Goal: Contribute content: Contribute content

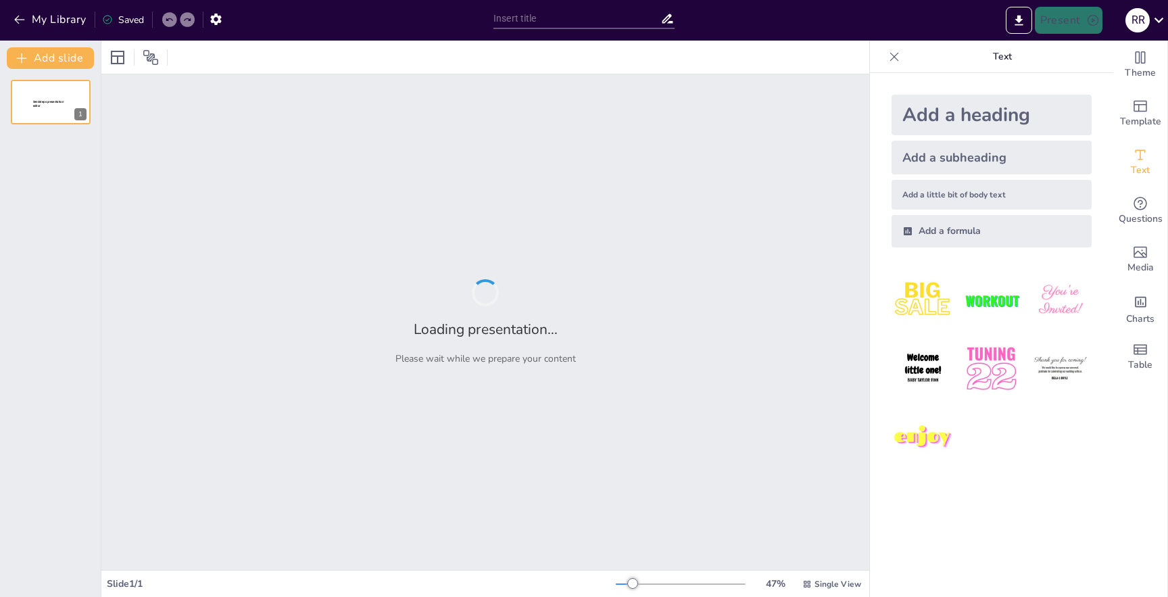
type input "Explosive Moments: Iron Man [DEMOGRAPHIC_DATA] in a Nutshell!"
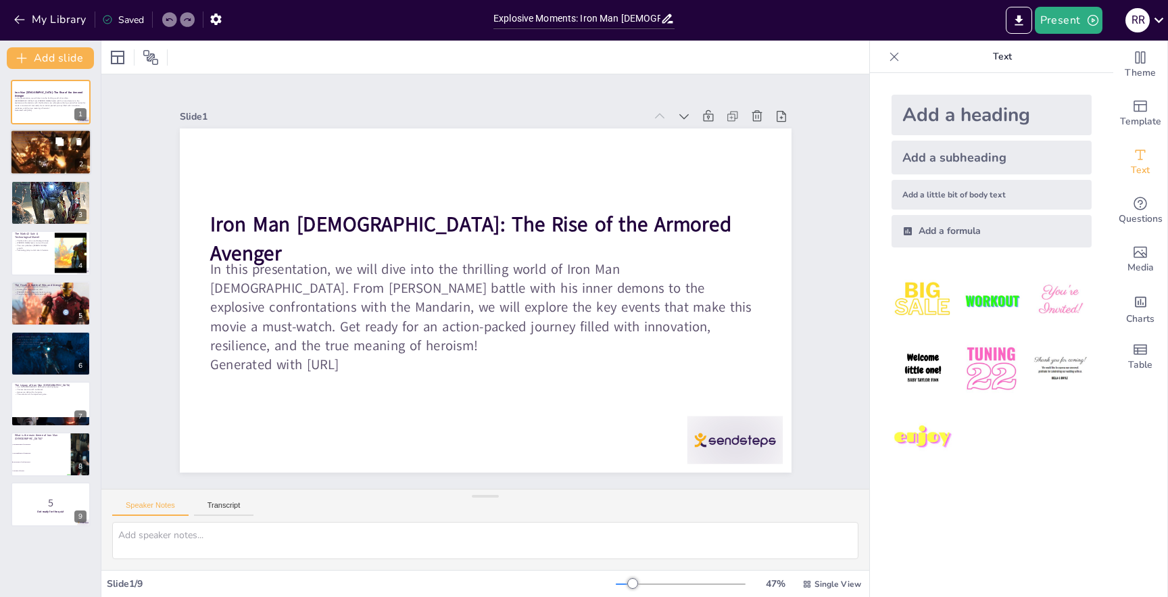
checkbox input "true"
click at [48, 155] on div at bounding box center [51, 153] width 82 height 46
type textarea "[PERSON_NAME]'s struggles with anxiety and PTSD highlight the importance of men…"
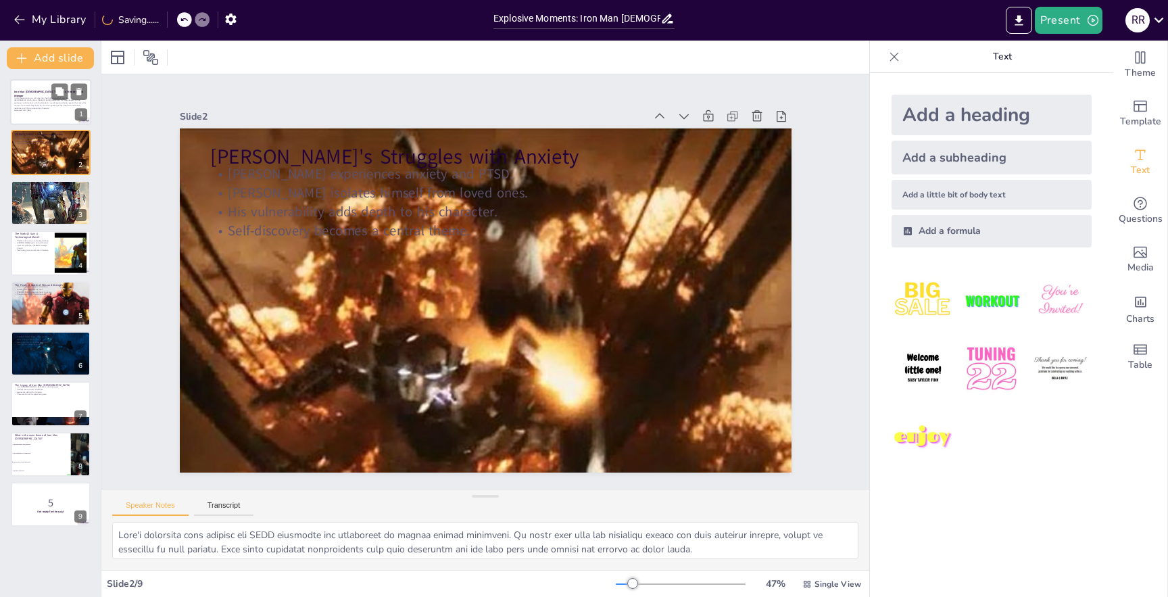
checkbox input "true"
click at [46, 112] on div "In this presentation, we will dive into the thrilling world of Iron Man [DEMOGR…" at bounding box center [50, 104] width 73 height 16
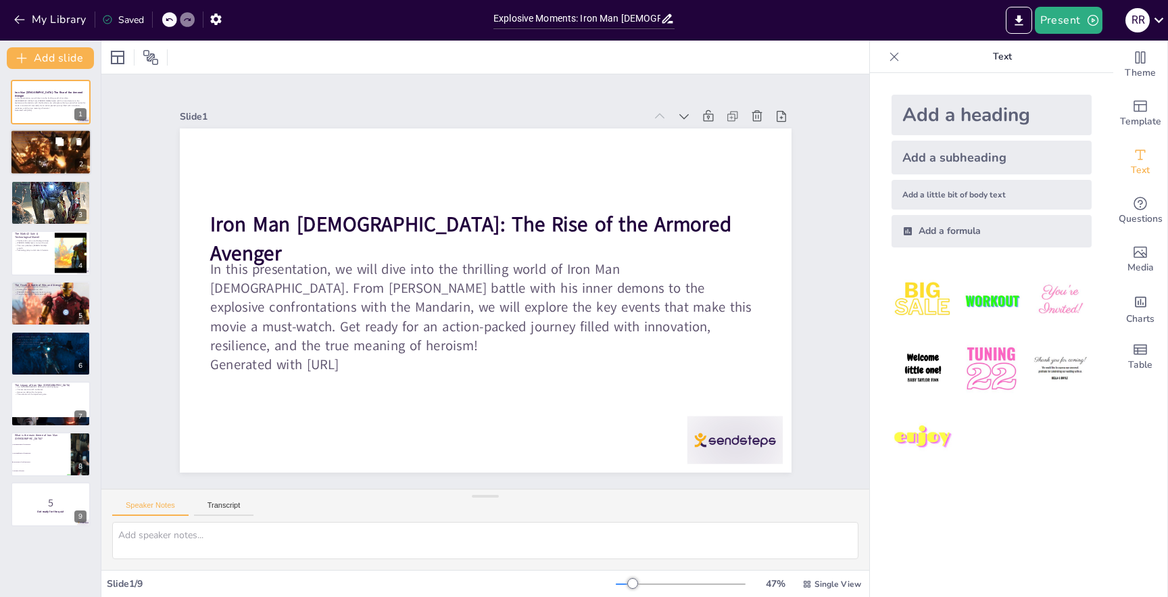
checkbox input "true"
click at [45, 153] on div at bounding box center [51, 153] width 82 height 46
type textarea "[PERSON_NAME]'s struggles with anxiety and PTSD highlight the importance of men…"
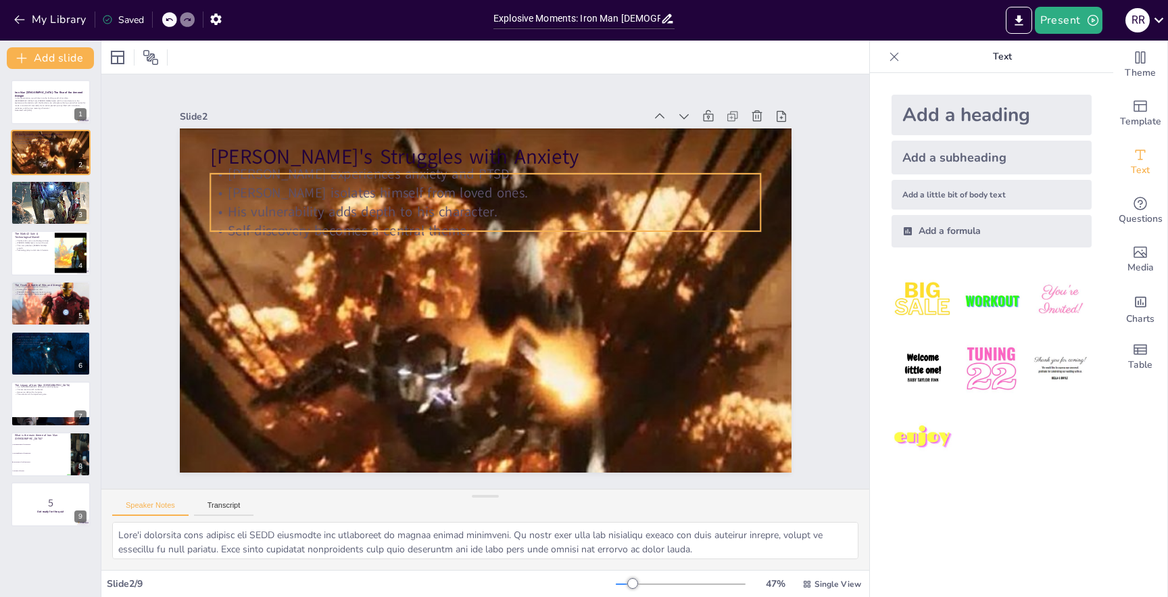
click at [335, 191] on p "[PERSON_NAME] isolates himself from loved ones." at bounding box center [512, 197] width 529 height 188
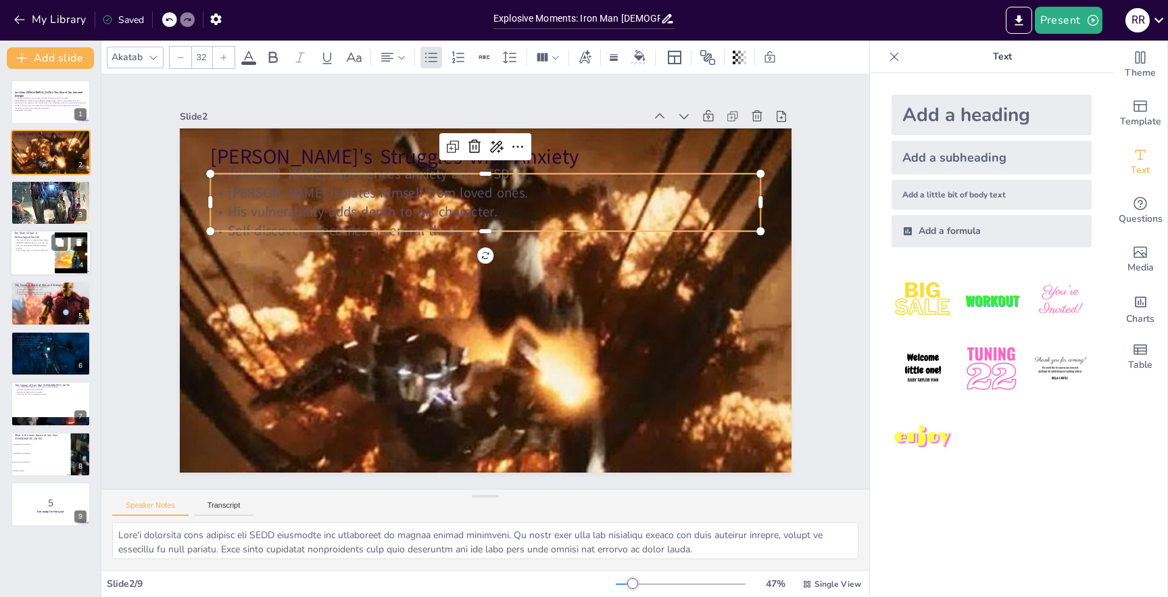
checkbox input "true"
click at [39, 265] on div at bounding box center [50, 253] width 81 height 46
type textarea "The introduction of the Mark 42 suit highlights the advancements in technology …"
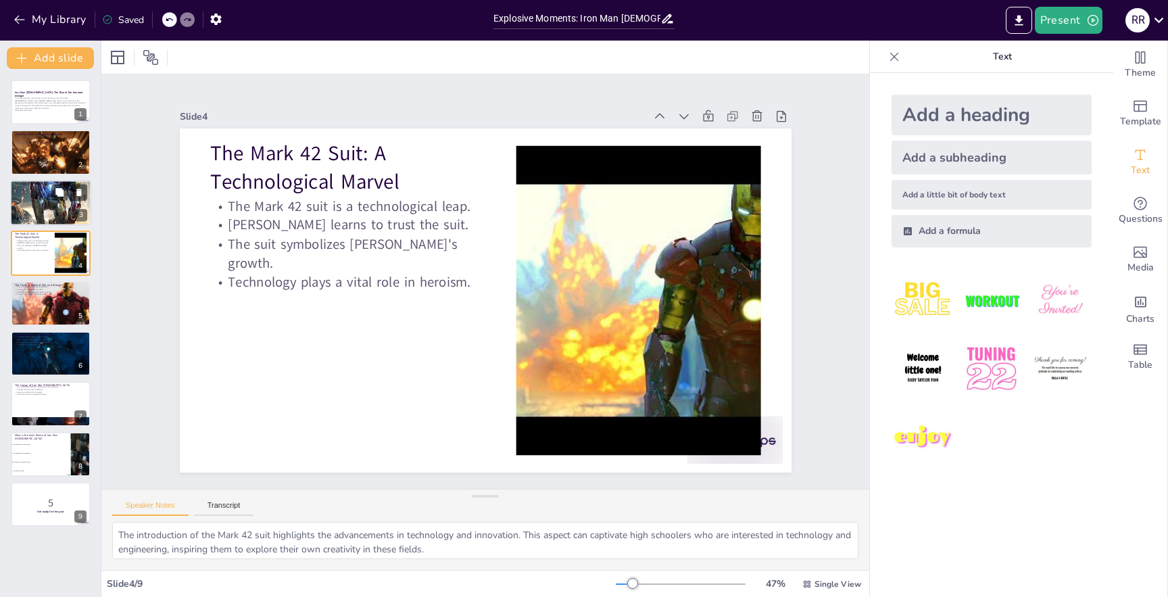
checkbox input "true"
click at [32, 193] on p "Innovative solutions are key to victory." at bounding box center [50, 193] width 73 height 3
type textarea "The introduction of the Mandarin as a villain adds a thrilling element to the s…"
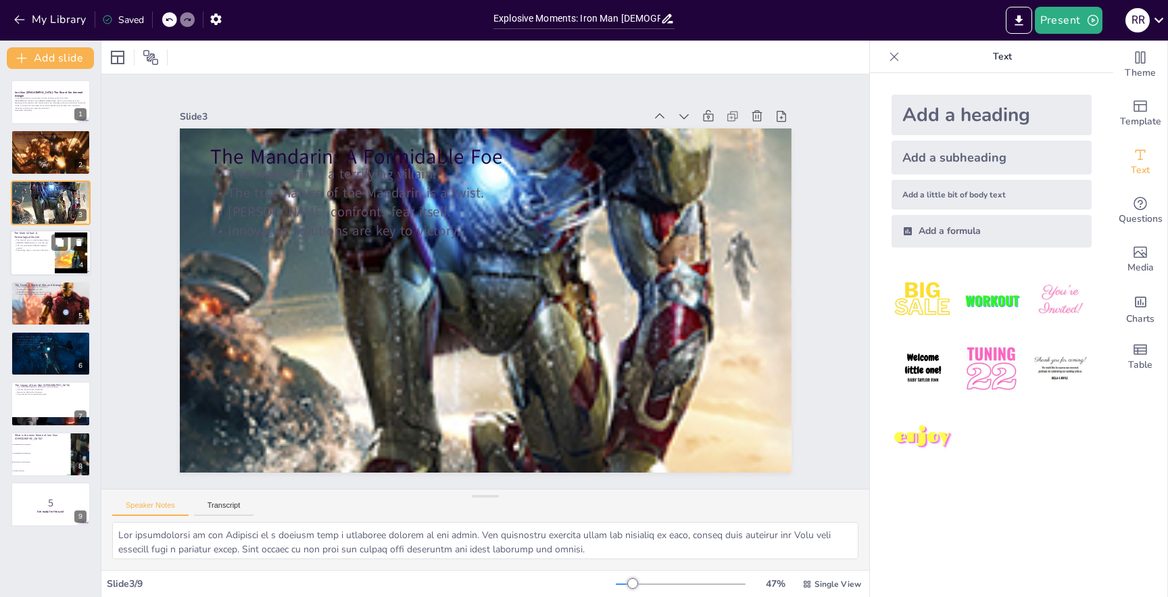
checkbox input "true"
click at [39, 257] on div at bounding box center [50, 253] width 81 height 46
type textarea "The introduction of the Mark 42 suit highlights the advancements in technology …"
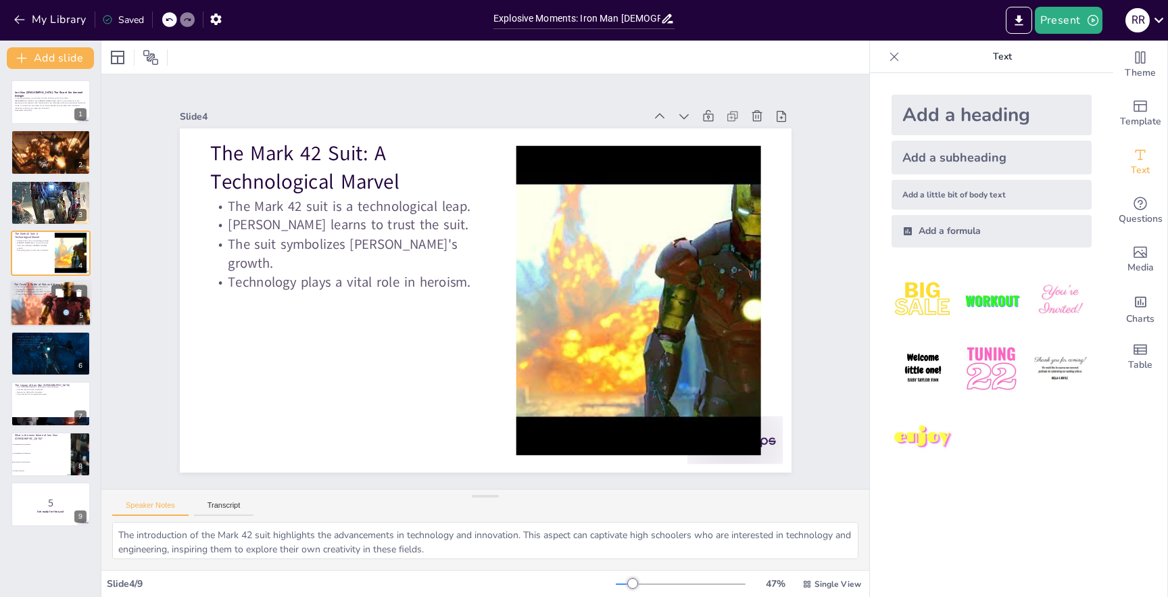
checkbox input "true"
click at [38, 304] on div at bounding box center [50, 303] width 87 height 46
type textarea "The thrilling climax of the film keeps viewers engaged and excited. This elemen…"
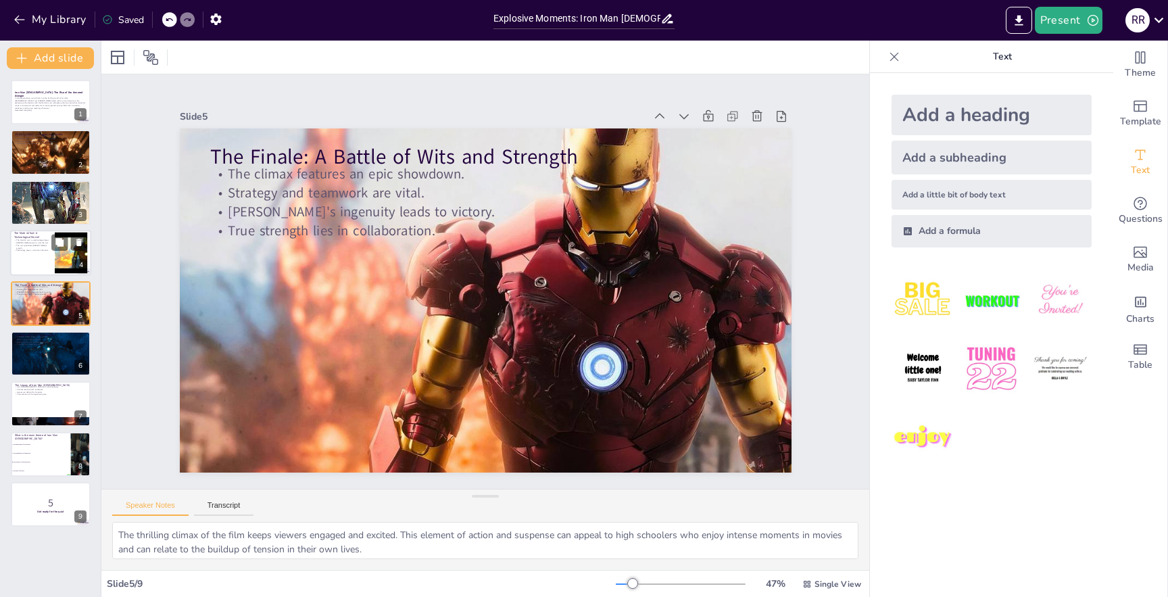
checkbox input "true"
click at [33, 250] on p "Technology plays a vital role in heroism." at bounding box center [32, 250] width 36 height 3
type textarea "The introduction of the Mark 42 suit highlights the advancements in technology …"
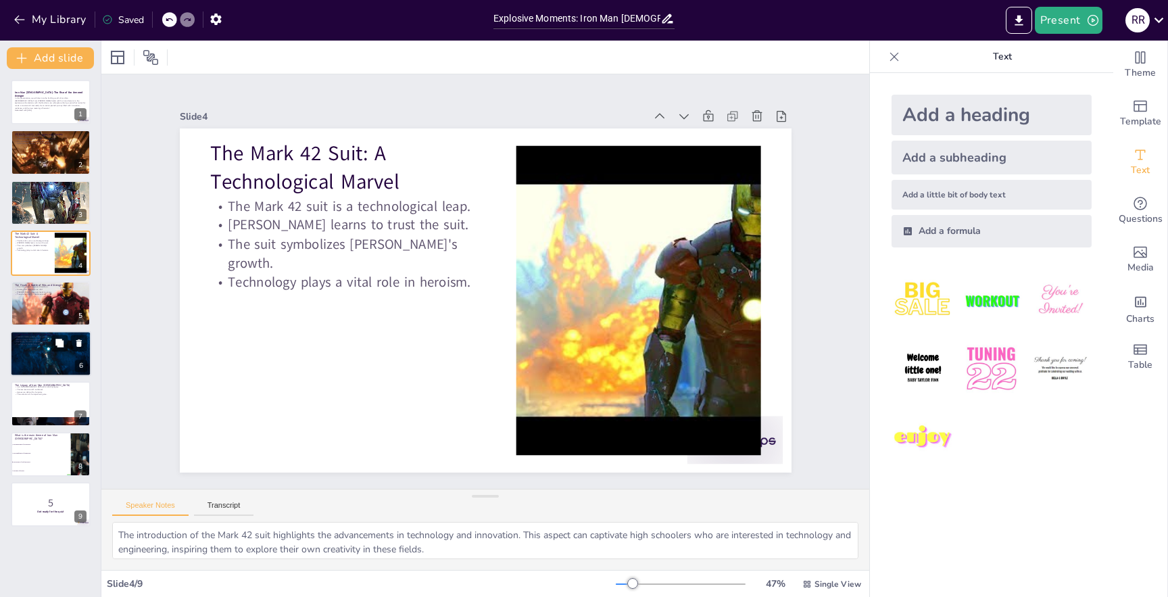
checkbox input "true"
click at [43, 361] on div at bounding box center [50, 353] width 81 height 46
type textarea "[PERSON_NAME]'s reflection on his journey highlights the importance of self-awa…"
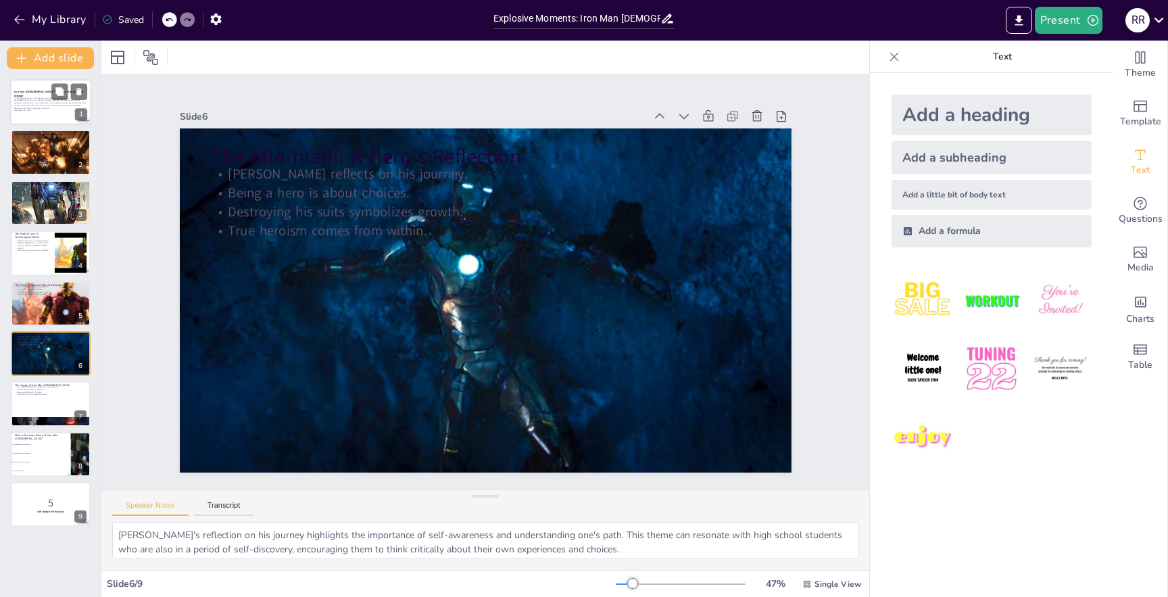
checkbox input "true"
click at [34, 119] on div at bounding box center [50, 102] width 81 height 46
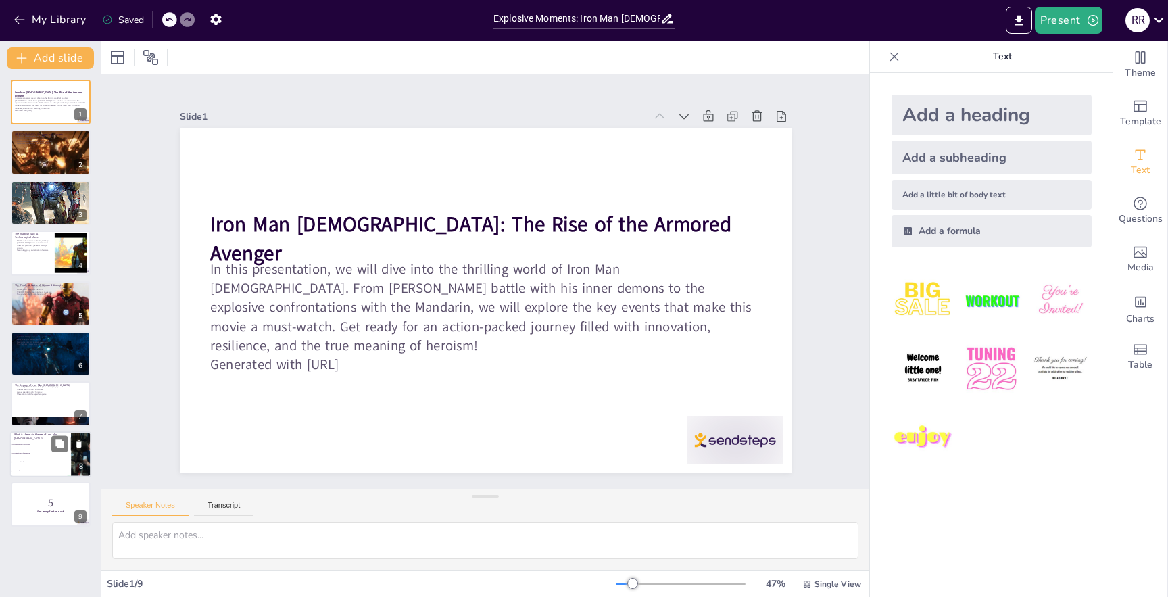
checkbox input "true"
click at [44, 456] on li "The significance of teamwork." at bounding box center [40, 453] width 61 height 9
type textarea "The correct answer is the journey of self-discovery, which is a central theme e…"
checkbox input "true"
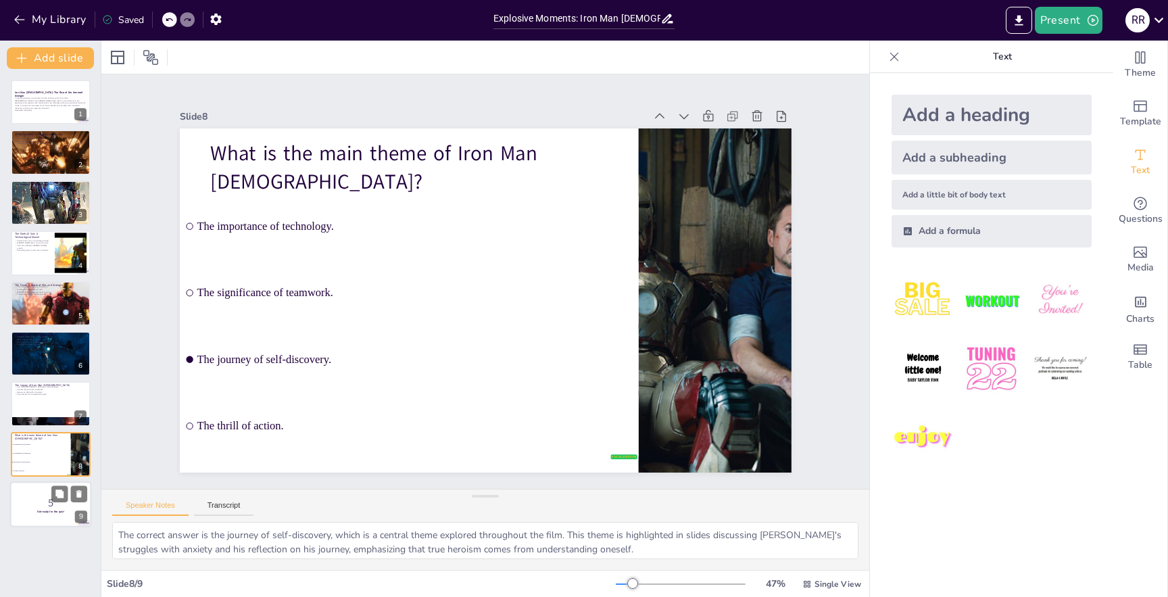
checkbox input "true"
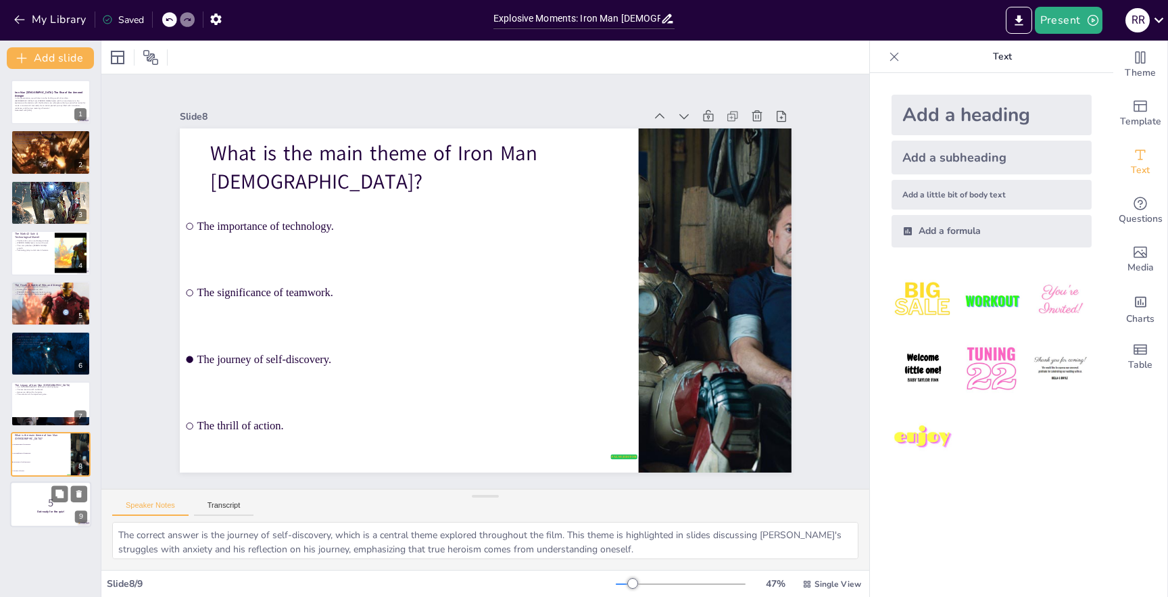
checkbox input "true"
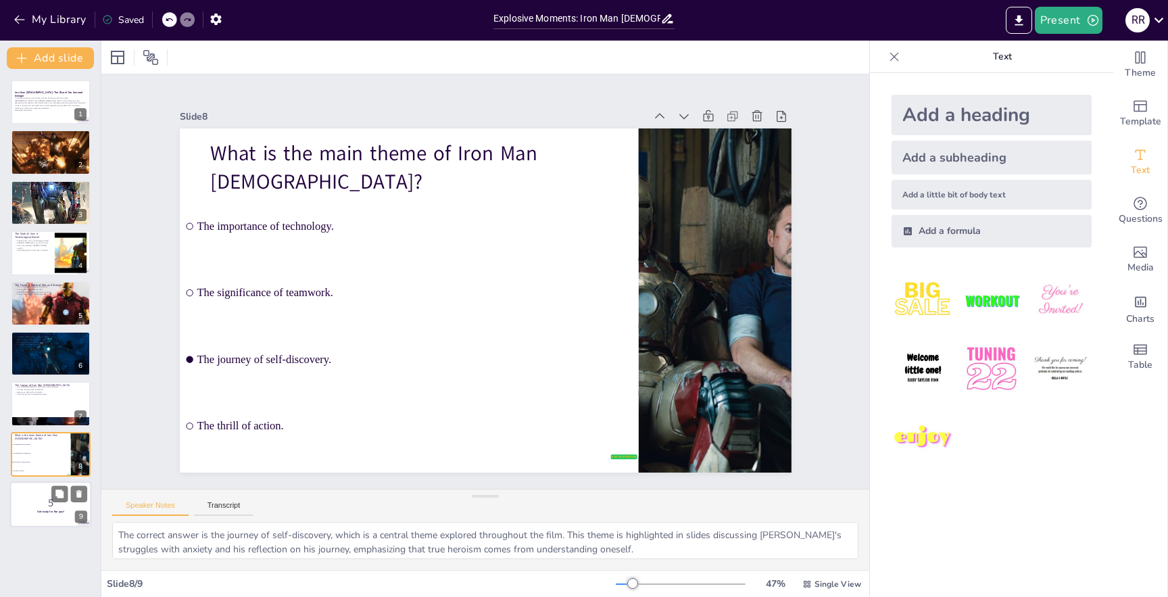
checkbox input "true"
click at [43, 497] on p "5" at bounding box center [50, 502] width 73 height 15
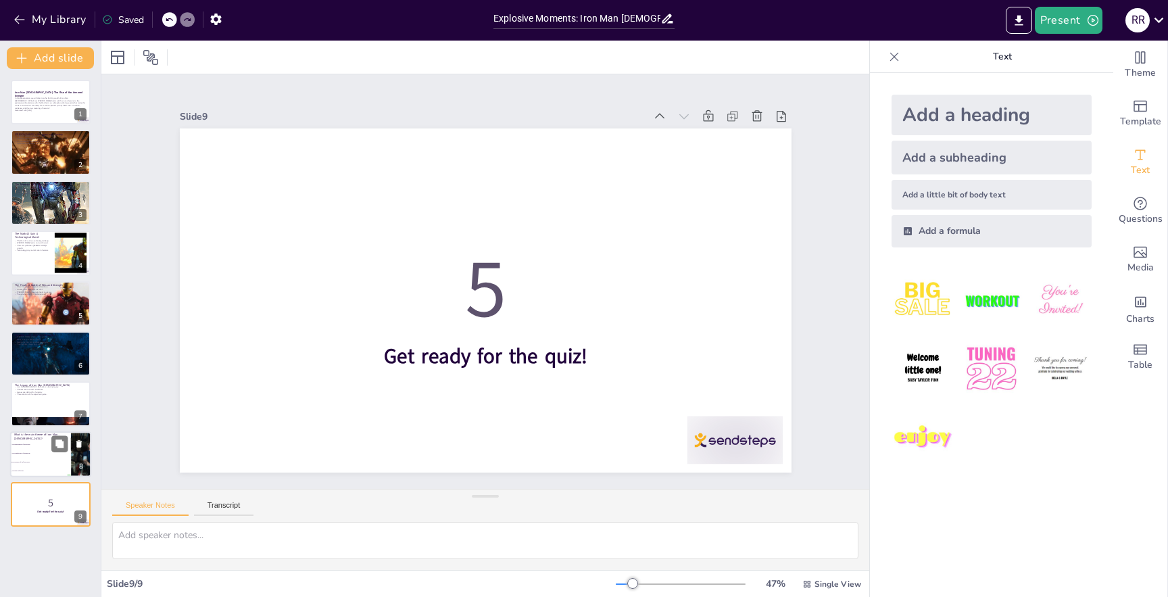
checkbox input "true"
click at [41, 457] on li "The significance of teamwork." at bounding box center [40, 453] width 61 height 9
type textarea "The correct answer is the journey of self-discovery, which is a central theme e…"
checkbox input "true"
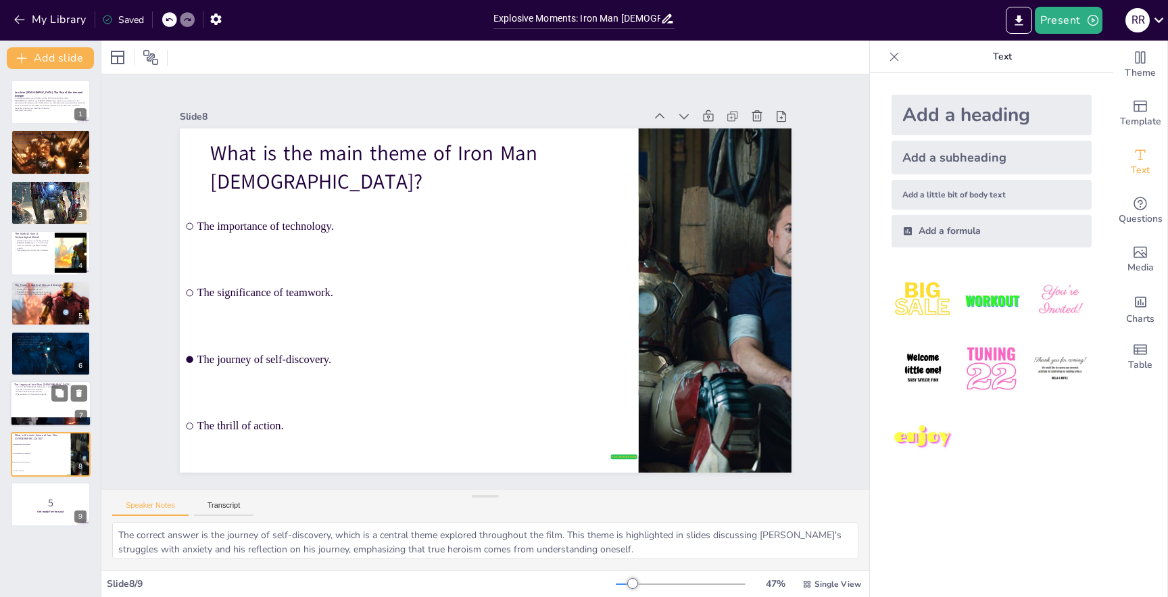
checkbox input "true"
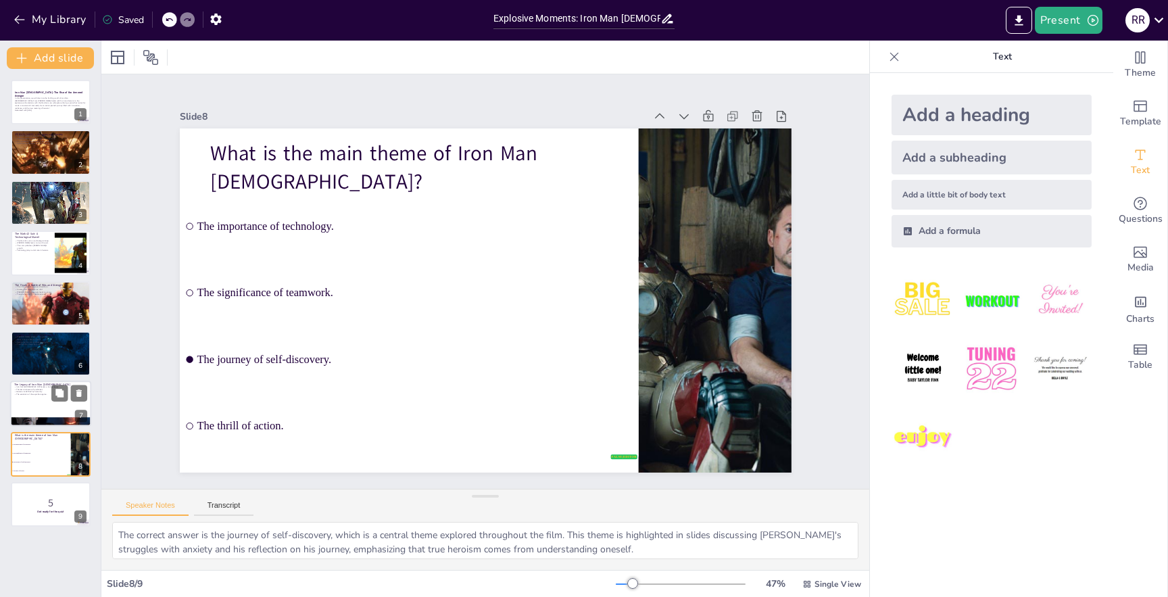
checkbox input "true"
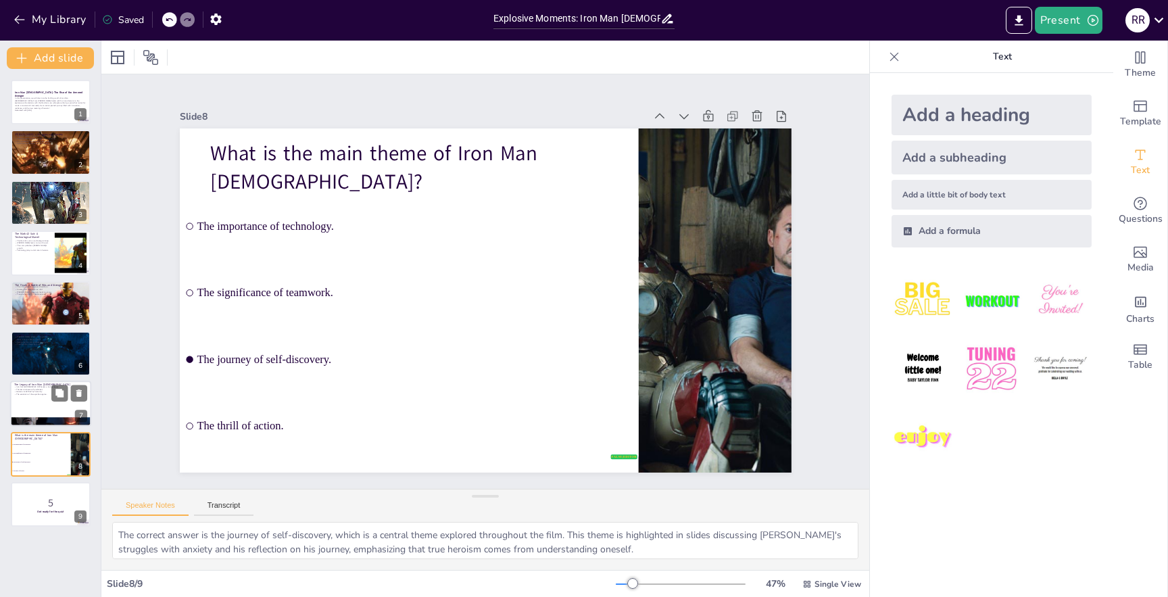
checkbox input "true"
click at [38, 409] on div at bounding box center [50, 404] width 81 height 46
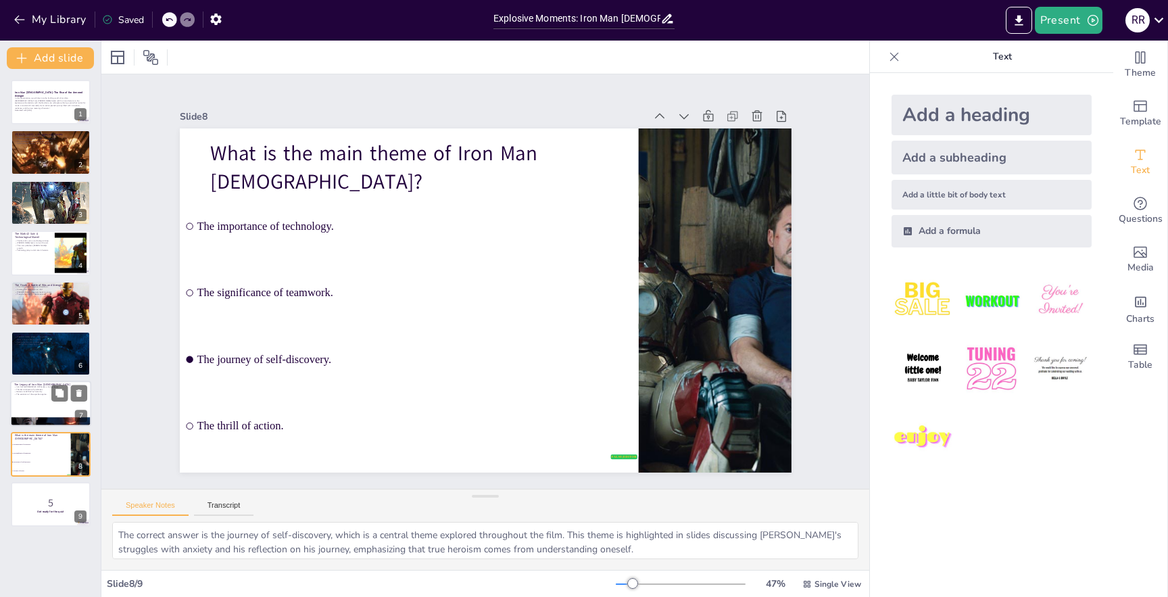
type textarea "The lasting legacy of Iron Man [DEMOGRAPHIC_DATA] highlights the significance o…"
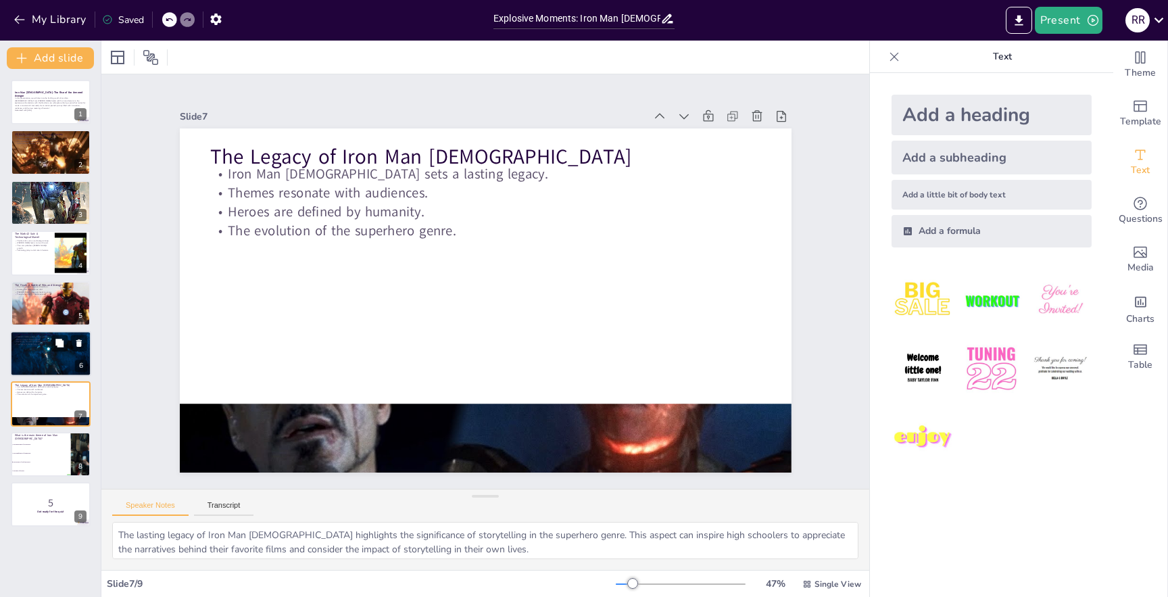
checkbox input "true"
click at [30, 366] on div at bounding box center [50, 353] width 81 height 46
type textarea "[PERSON_NAME]'s reflection on his journey highlights the importance of self-awa…"
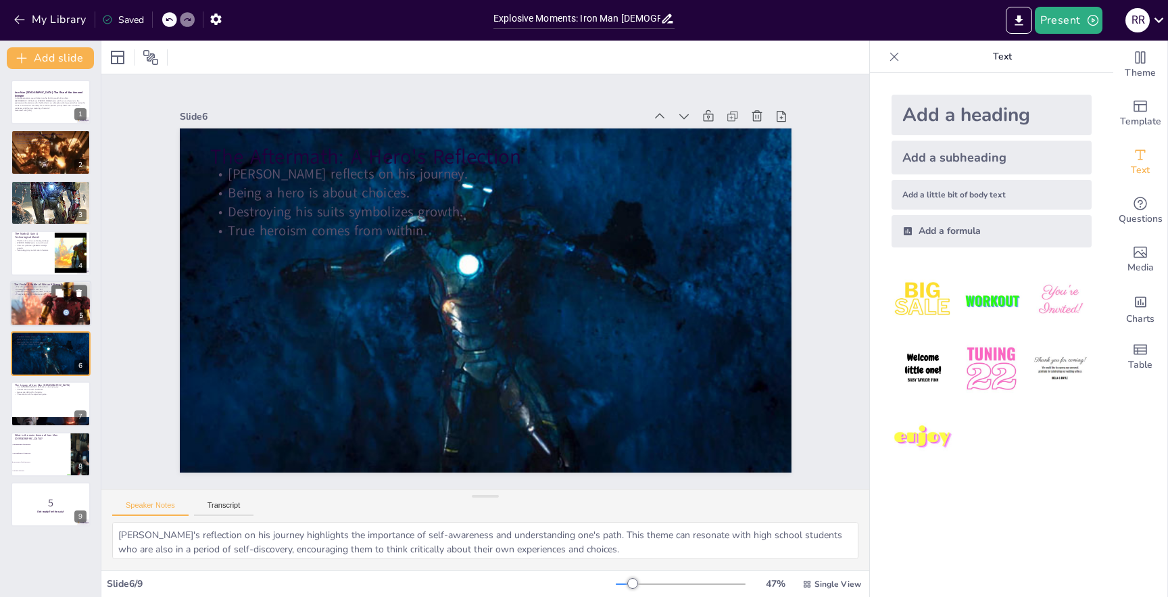
checkbox input "true"
click at [24, 312] on div at bounding box center [50, 303] width 87 height 46
type textarea "The thrilling climax of the film keeps viewers engaged and excited. This elemen…"
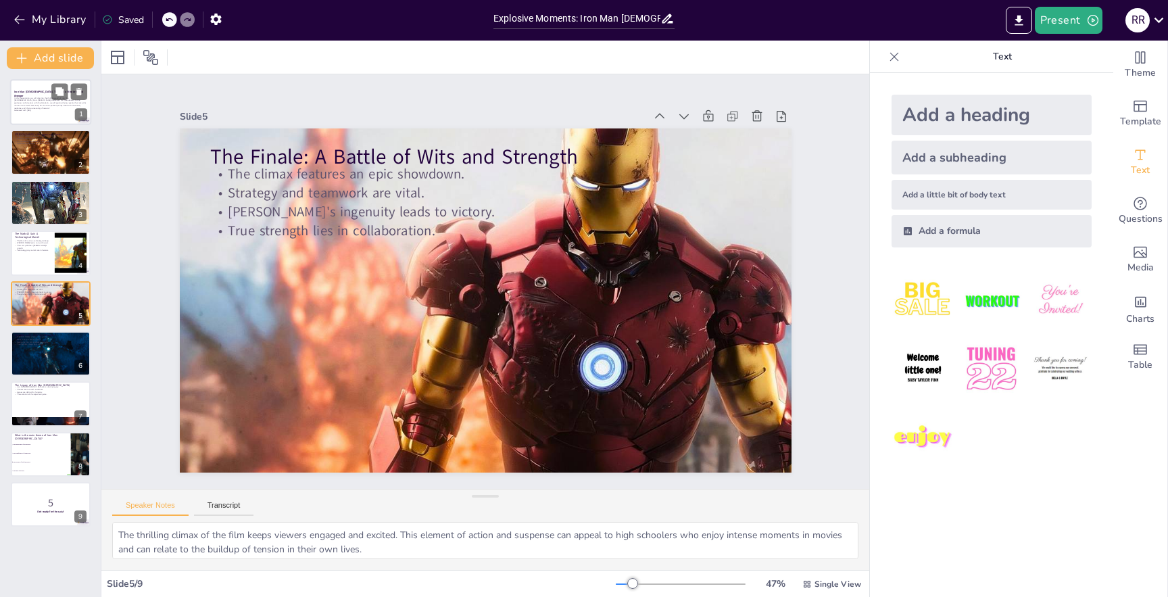
checkbox input "true"
click at [43, 103] on p "In this presentation, we will dive into the thrilling world of Iron Man [DEMOGR…" at bounding box center [50, 103] width 73 height 13
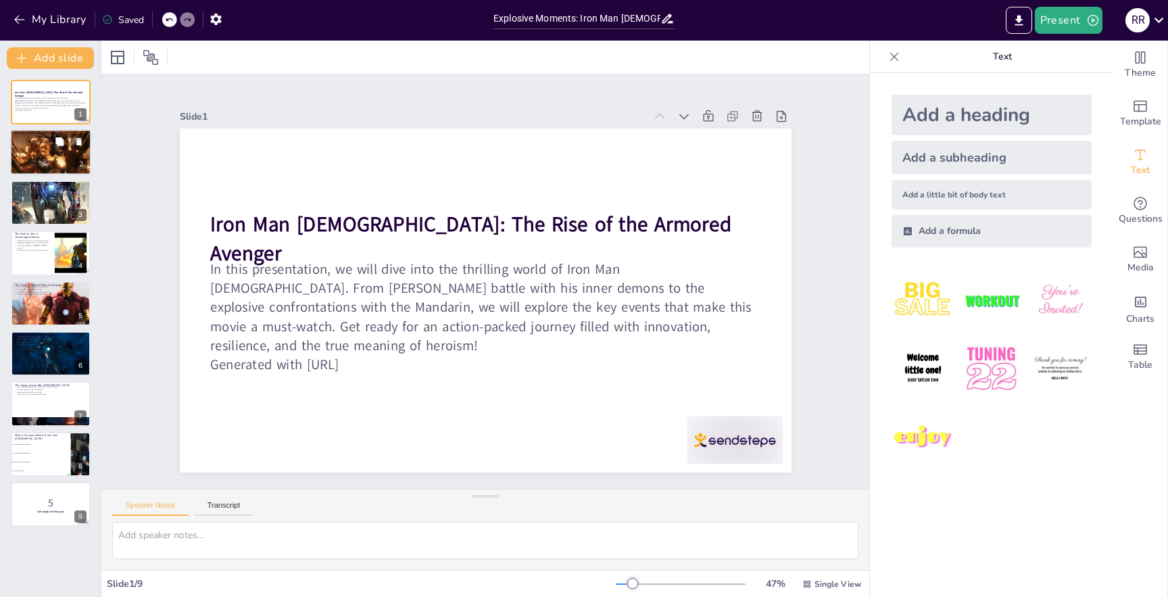
checkbox input "true"
click at [39, 150] on div at bounding box center [51, 153] width 82 height 46
type textarea "[PERSON_NAME]'s struggles with anxiety and PTSD highlight the importance of men…"
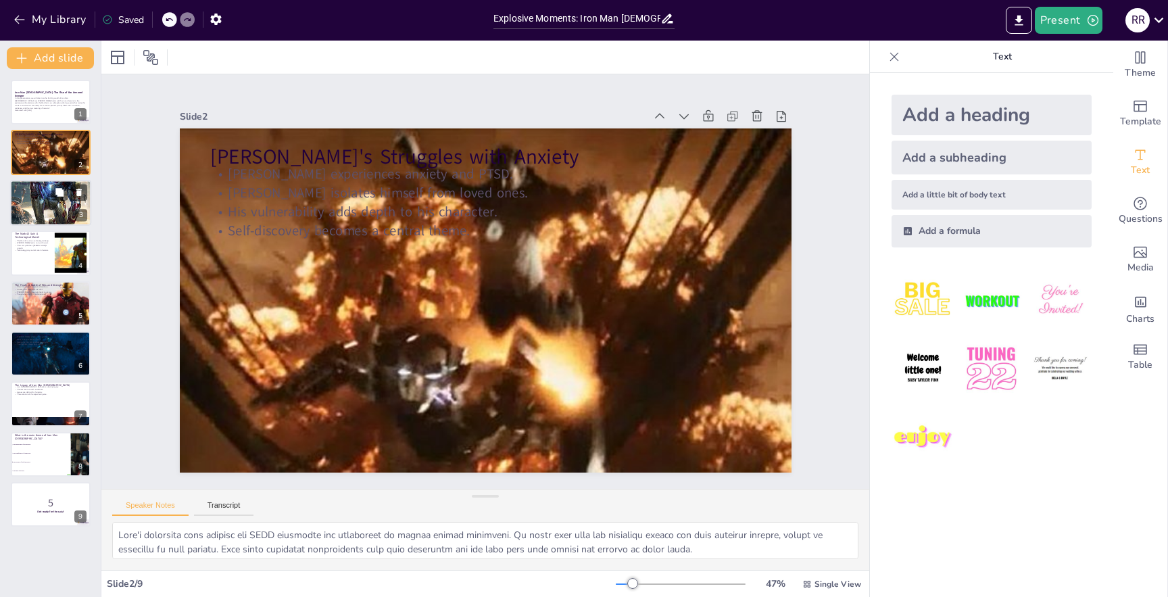
checkbox input "true"
click at [37, 198] on div at bounding box center [50, 203] width 81 height 120
type textarea "The introduction of the Mandarin as a villain adds a thrilling element to the s…"
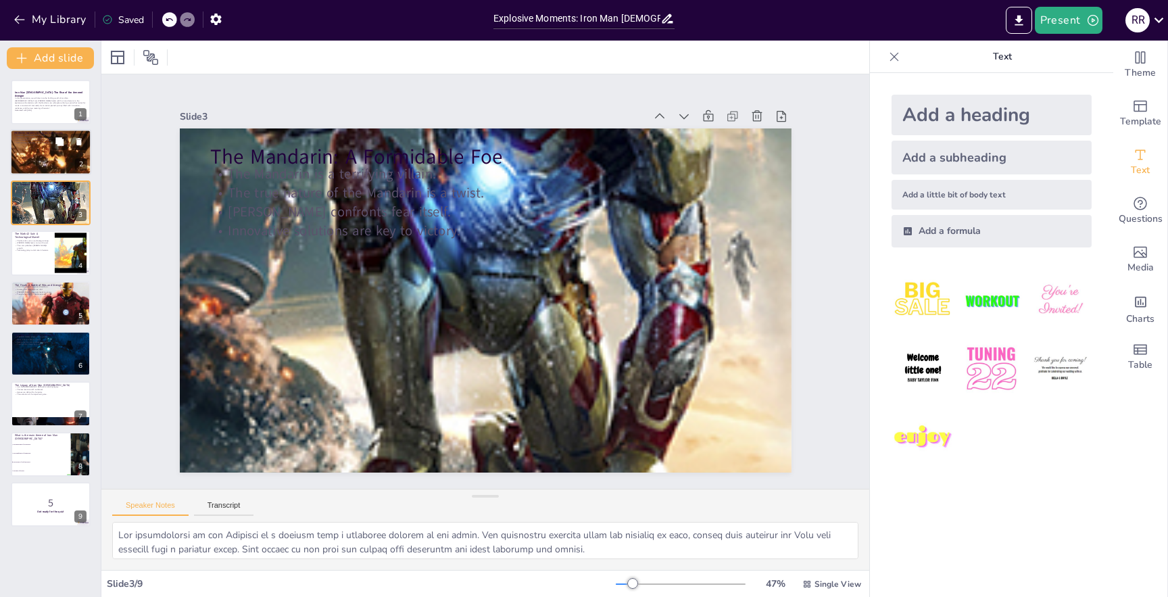
checkbox input "true"
click at [36, 156] on div at bounding box center [51, 153] width 82 height 46
type textarea "[PERSON_NAME]'s struggles with anxiety and PTSD highlight the importance of men…"
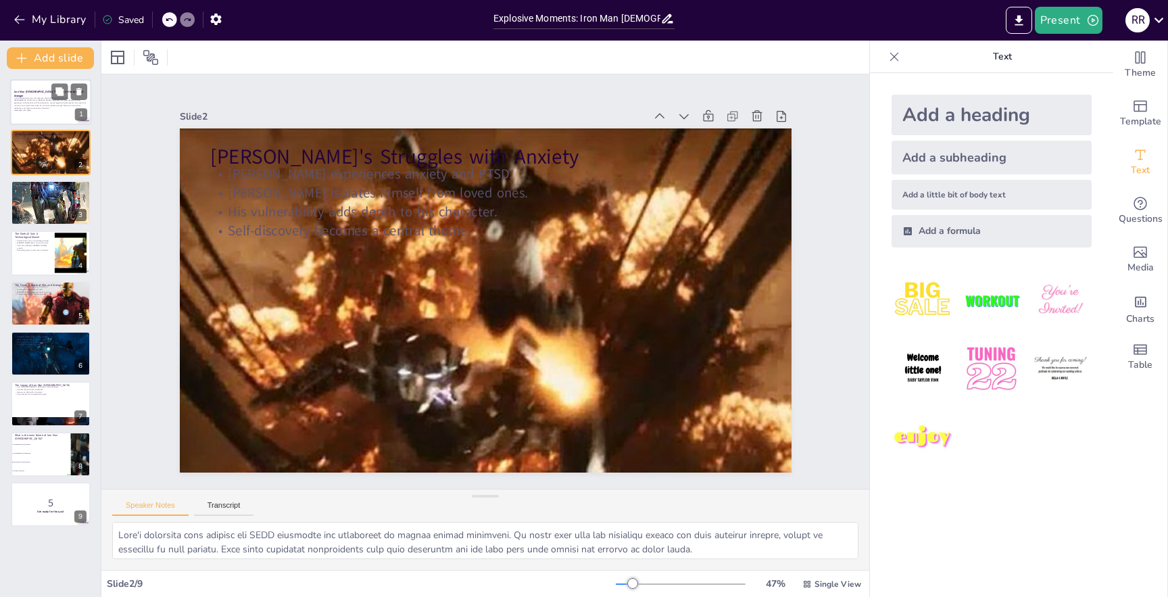
checkbox input "true"
click at [38, 115] on div at bounding box center [50, 102] width 81 height 46
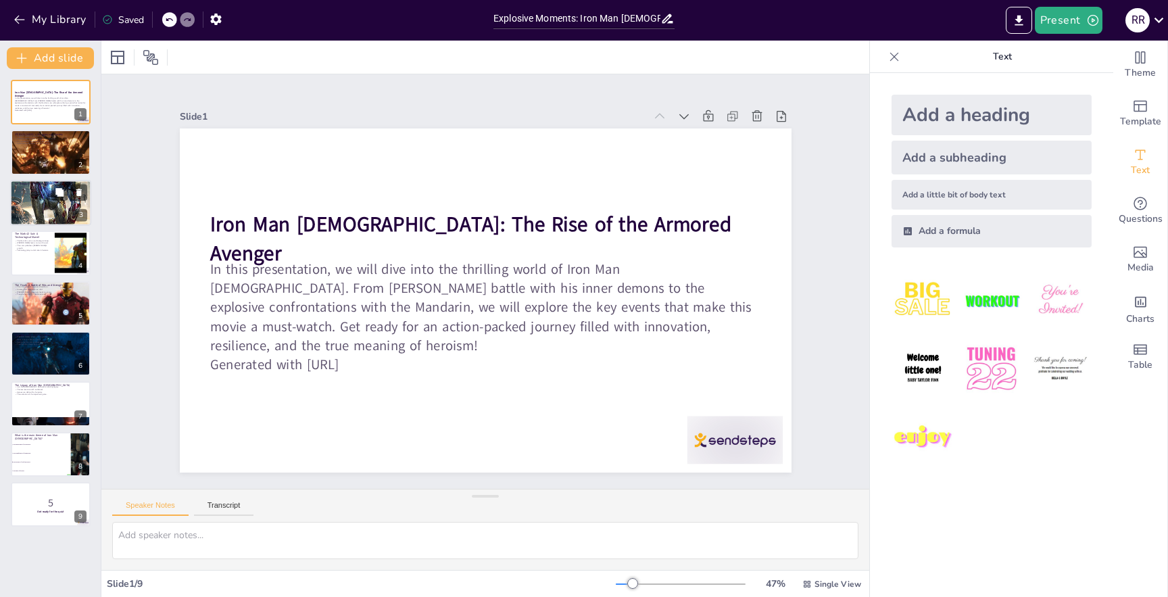
checkbox input "true"
click at [46, 198] on div at bounding box center [50, 203] width 81 height 120
type textarea "The introduction of the Mandarin as a villain adds a thrilling element to the s…"
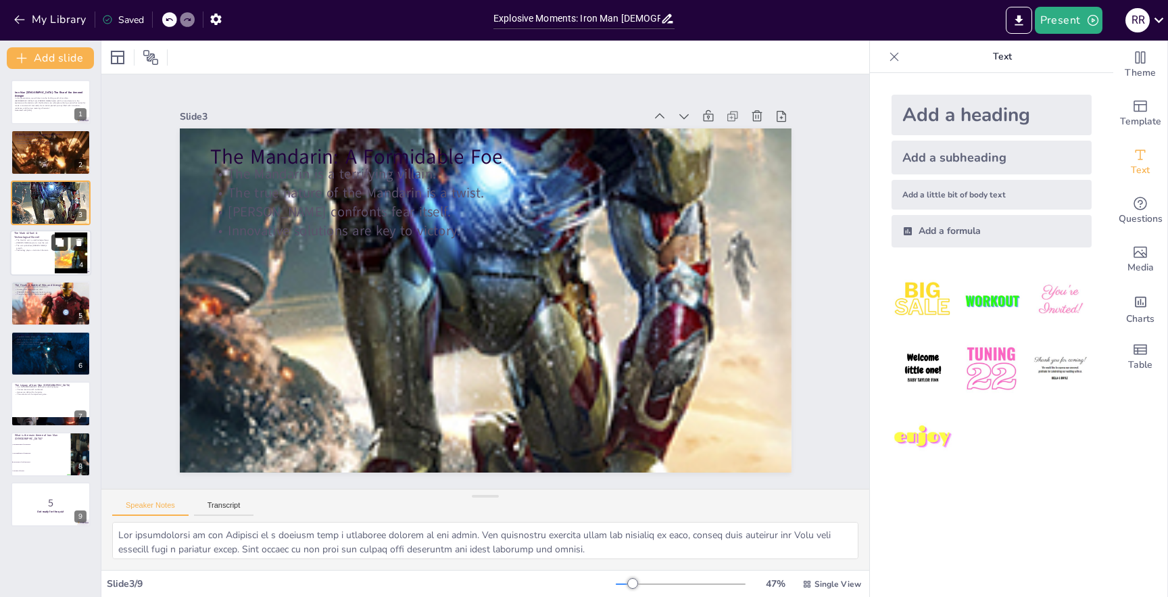
checkbox input "true"
click at [55, 247] on icon at bounding box center [59, 242] width 9 height 9
type textarea "The introduction of the Mark 42 suit highlights the advancements in technology …"
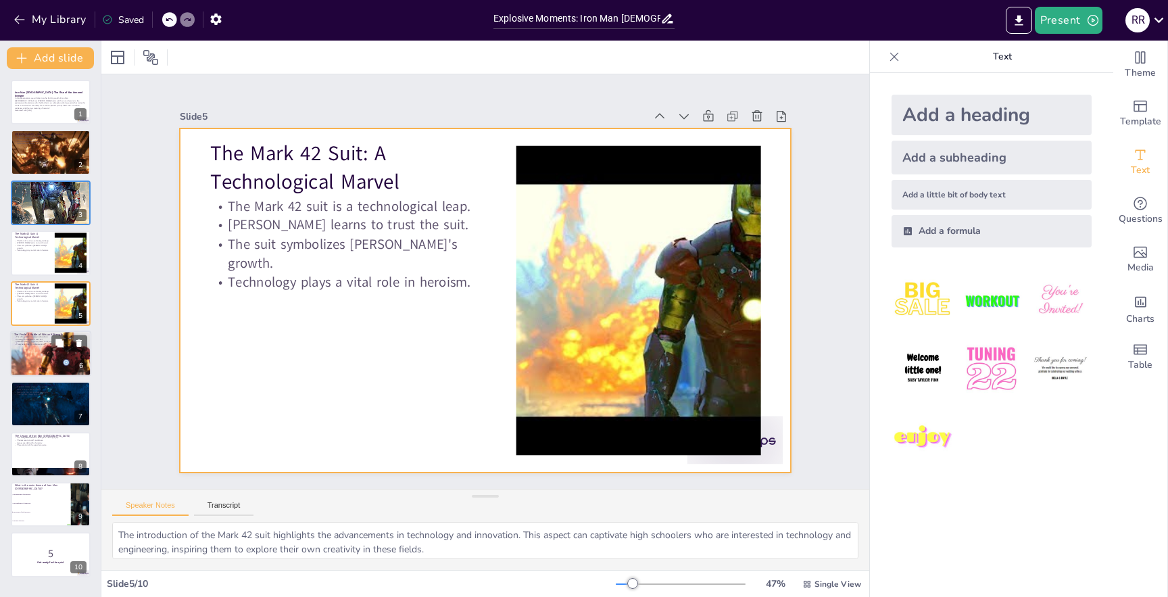
checkbox input "true"
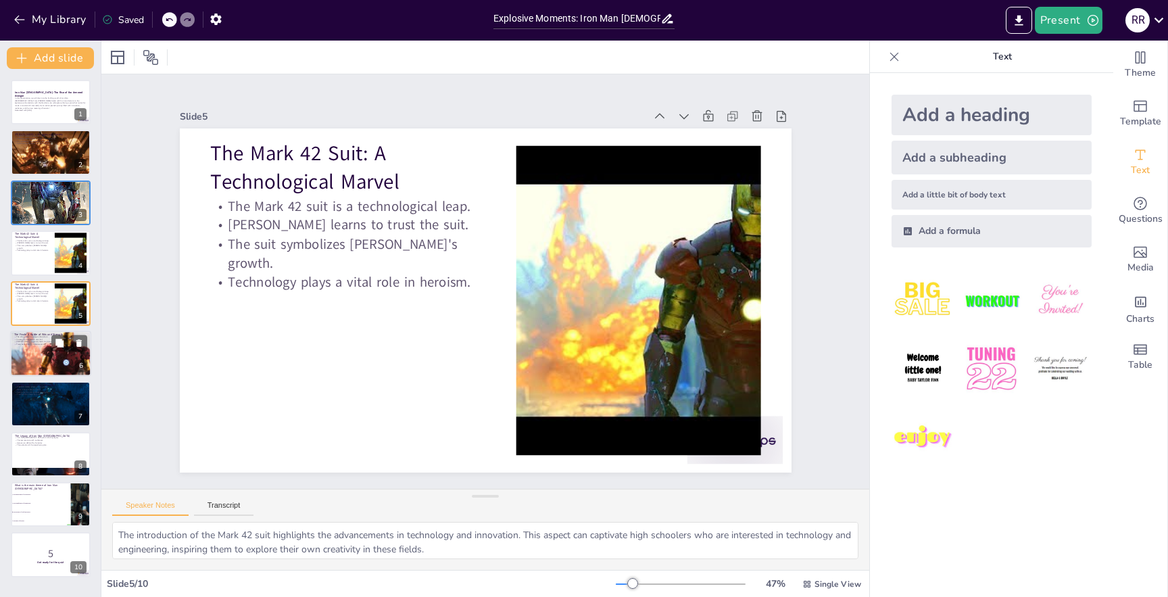
click at [49, 341] on p "[PERSON_NAME]'s ingenuity leads to victory." at bounding box center [50, 342] width 73 height 3
type textarea "The thrilling climax of the film keeps viewers engaged and excited. This elemen…"
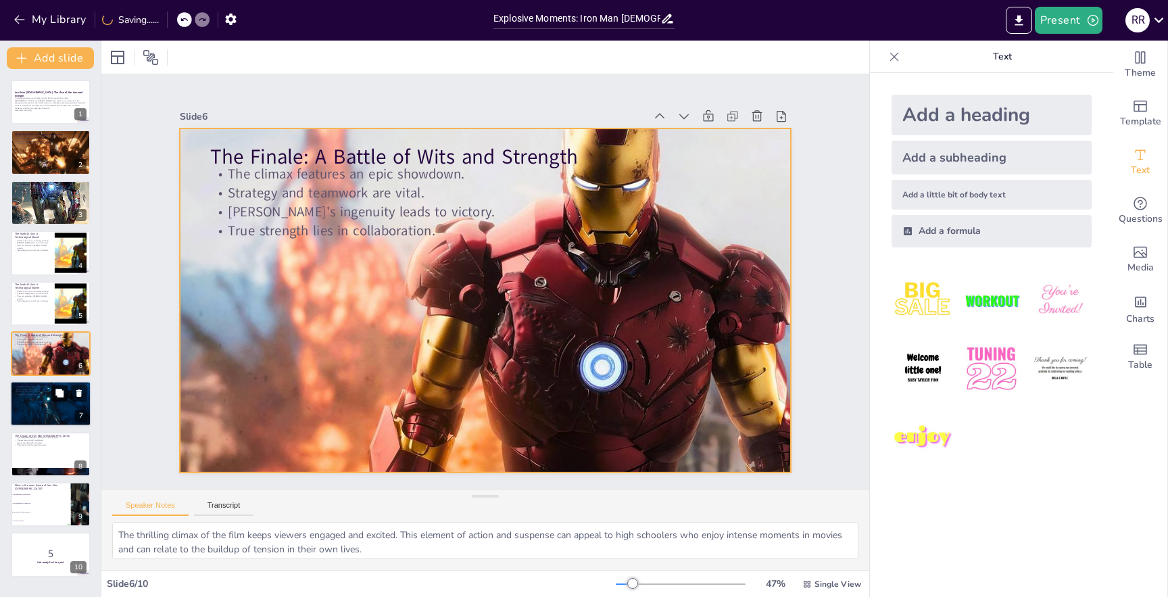
checkbox input "true"
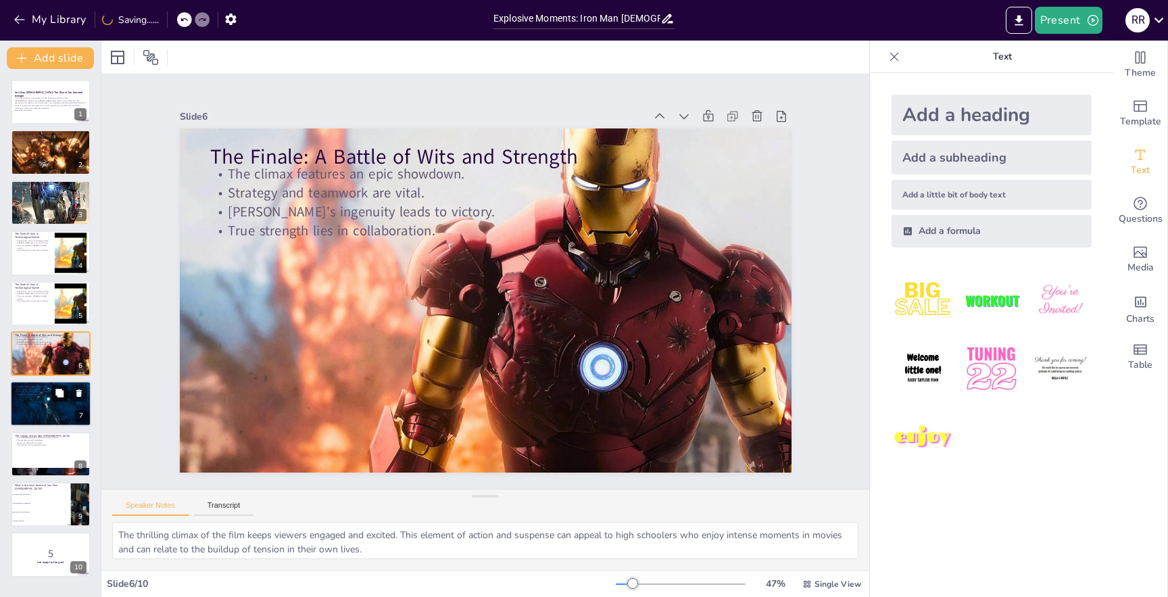
click at [57, 400] on button at bounding box center [59, 393] width 16 height 16
type textarea "[PERSON_NAME]'s reflection on his journey highlights the importance of self-awa…"
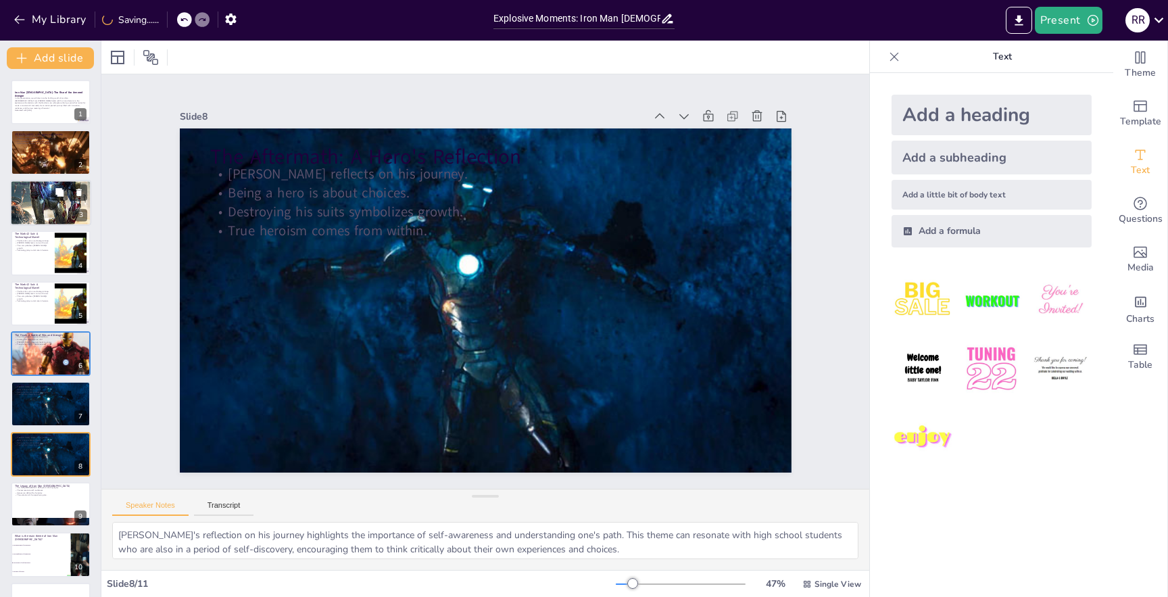
checkbox input "true"
click at [45, 189] on p "The true nature of the Mandarin is a twist." at bounding box center [50, 188] width 73 height 3
type textarea "The introduction of the Mandarin as a villain adds a thrilling element to the s…"
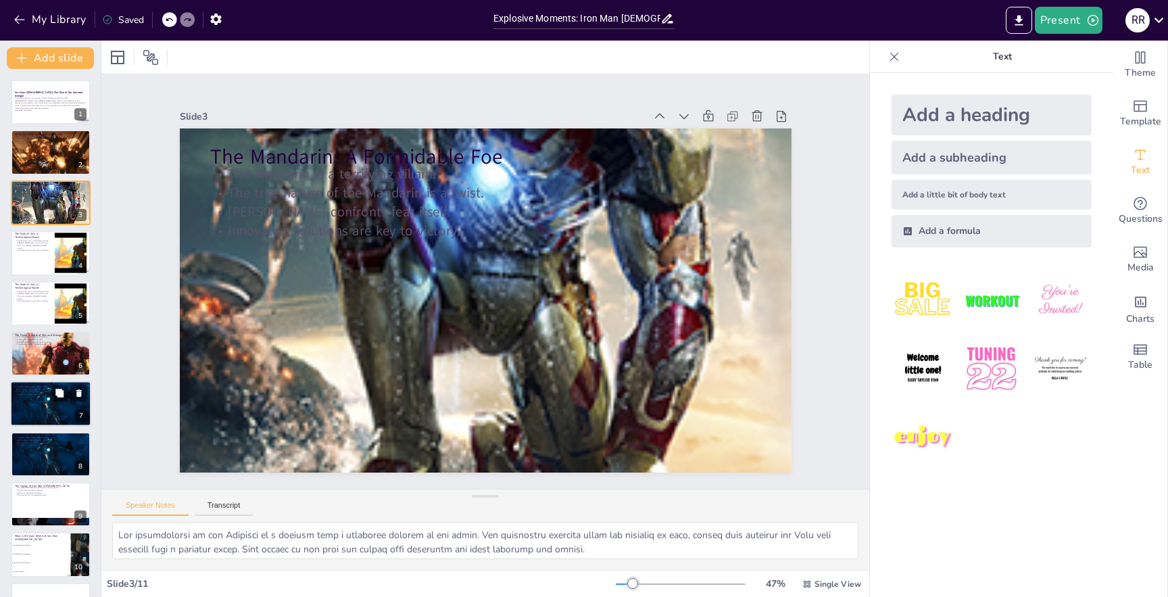
checkbox input "true"
click at [28, 408] on div at bounding box center [50, 404] width 81 height 46
type textarea "[PERSON_NAME]'s reflection on his journey highlights the importance of self-awa…"
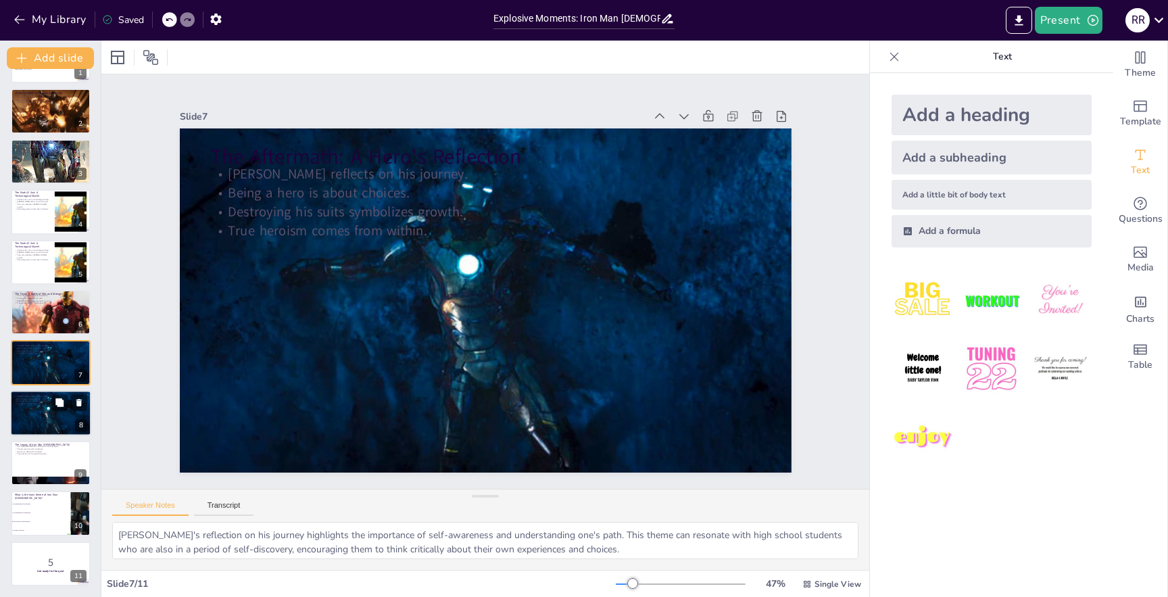
click at [41, 408] on div at bounding box center [50, 413] width 81 height 46
click at [36, 368] on div at bounding box center [50, 363] width 81 height 46
click at [42, 395] on p "[PERSON_NAME] reflects on his journey." at bounding box center [50, 396] width 73 height 3
click at [34, 362] on div at bounding box center [50, 363] width 81 height 46
click at [34, 411] on div at bounding box center [50, 413] width 81 height 46
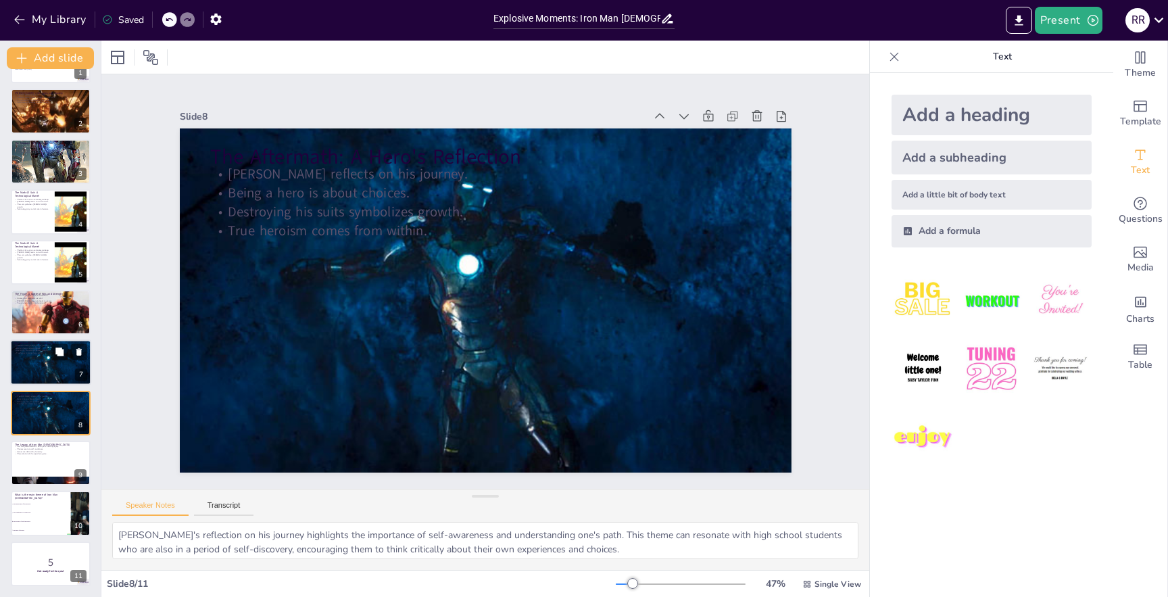
click at [34, 367] on div at bounding box center [50, 363] width 81 height 46
click at [35, 401] on p "Destroying his suits symbolizes growth." at bounding box center [50, 401] width 73 height 3
click at [30, 363] on div at bounding box center [50, 363] width 81 height 46
click at [31, 405] on div at bounding box center [50, 413] width 81 height 46
click at [33, 370] on div at bounding box center [50, 363] width 81 height 46
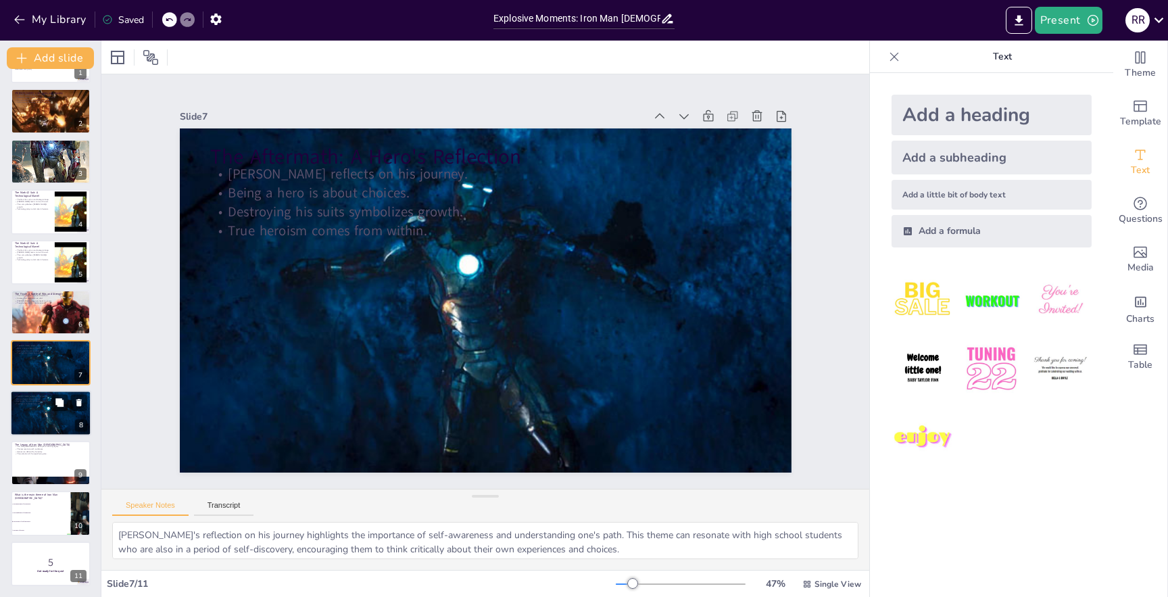
click at [36, 420] on div at bounding box center [50, 413] width 81 height 46
click at [37, 366] on div at bounding box center [50, 363] width 81 height 46
click at [39, 408] on div at bounding box center [50, 413] width 81 height 46
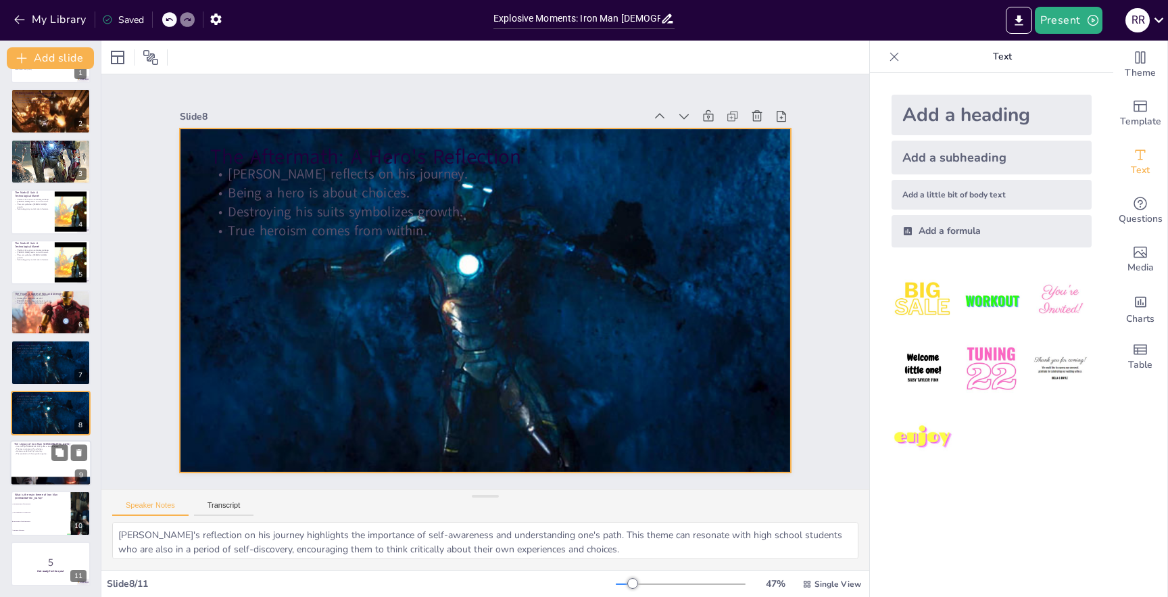
checkbox input "true"
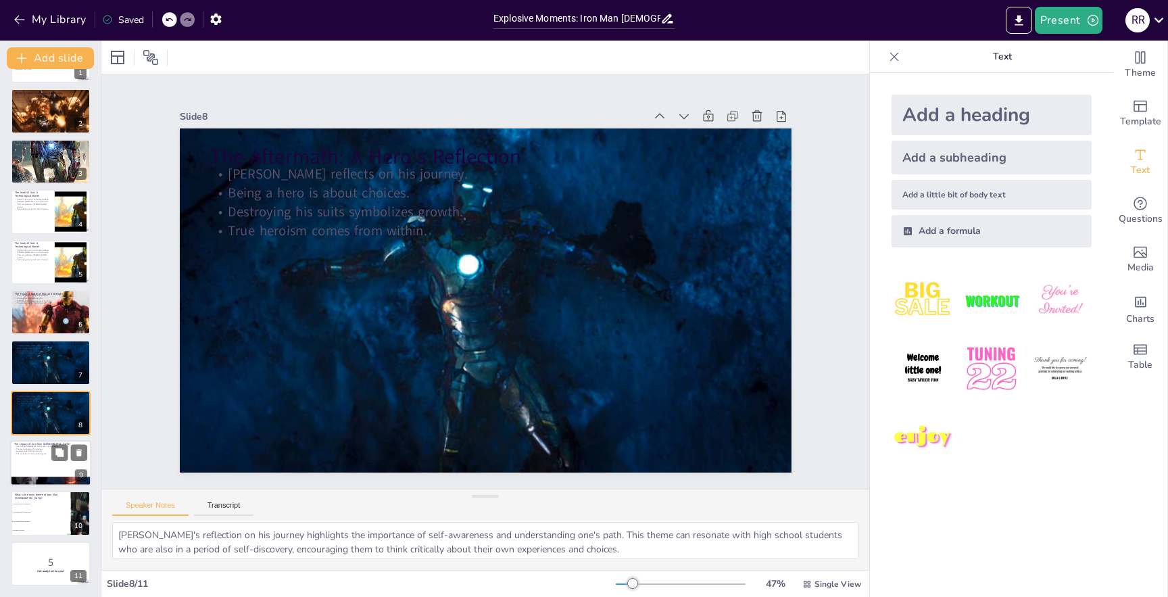
click at [31, 462] on div at bounding box center [50, 463] width 81 height 46
type textarea "The lasting legacy of Iron Man [DEMOGRAPHIC_DATA] highlights the significance o…"
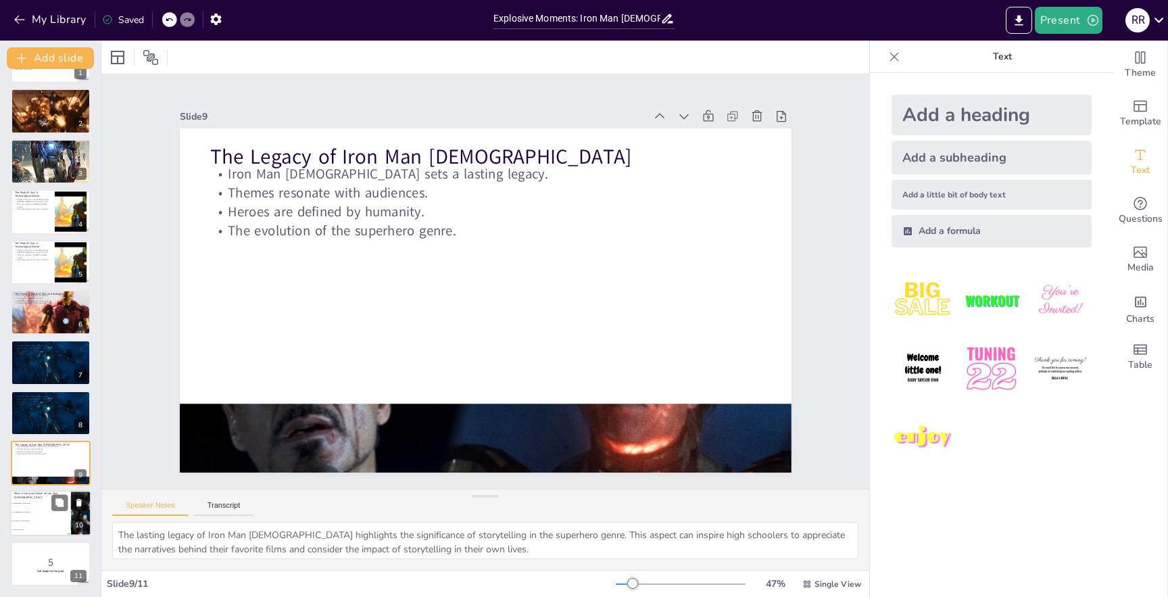
checkbox input "true"
click at [30, 513] on li "The significance of teamwork." at bounding box center [40, 512] width 61 height 9
type textarea "The correct answer is the journey of self-discovery, which is a central theme e…"
checkbox input "true"
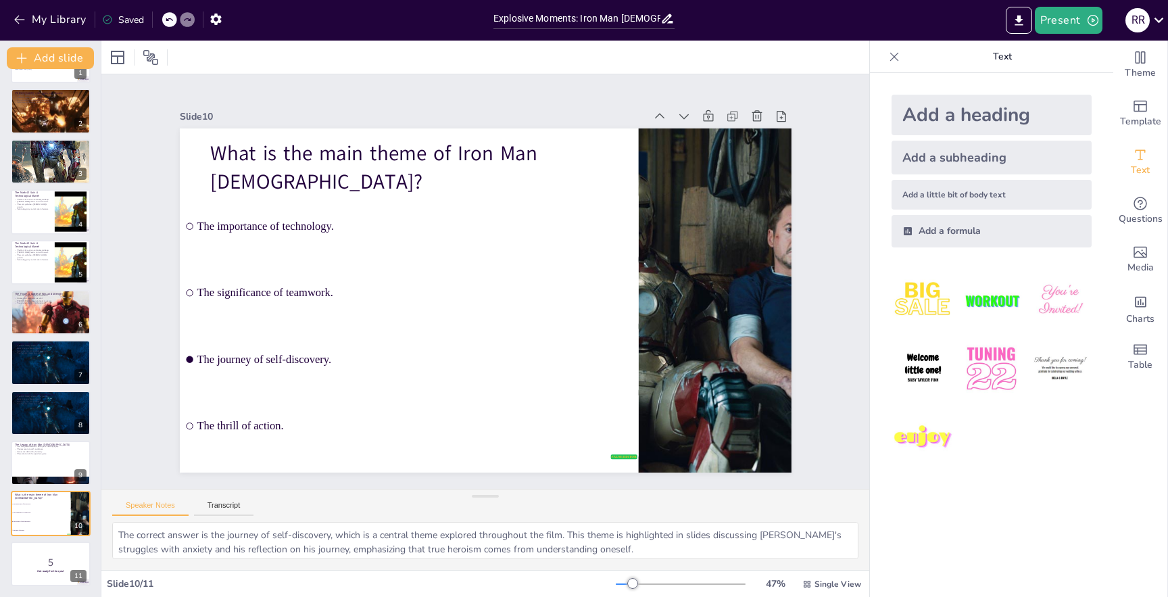
checkbox input "true"
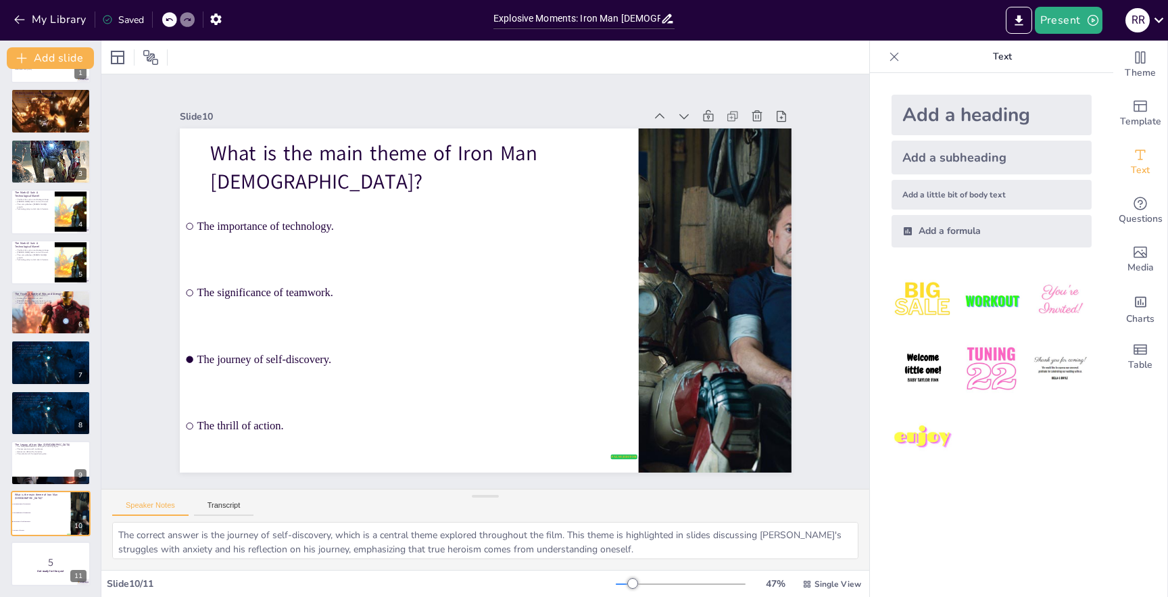
checkbox input "true"
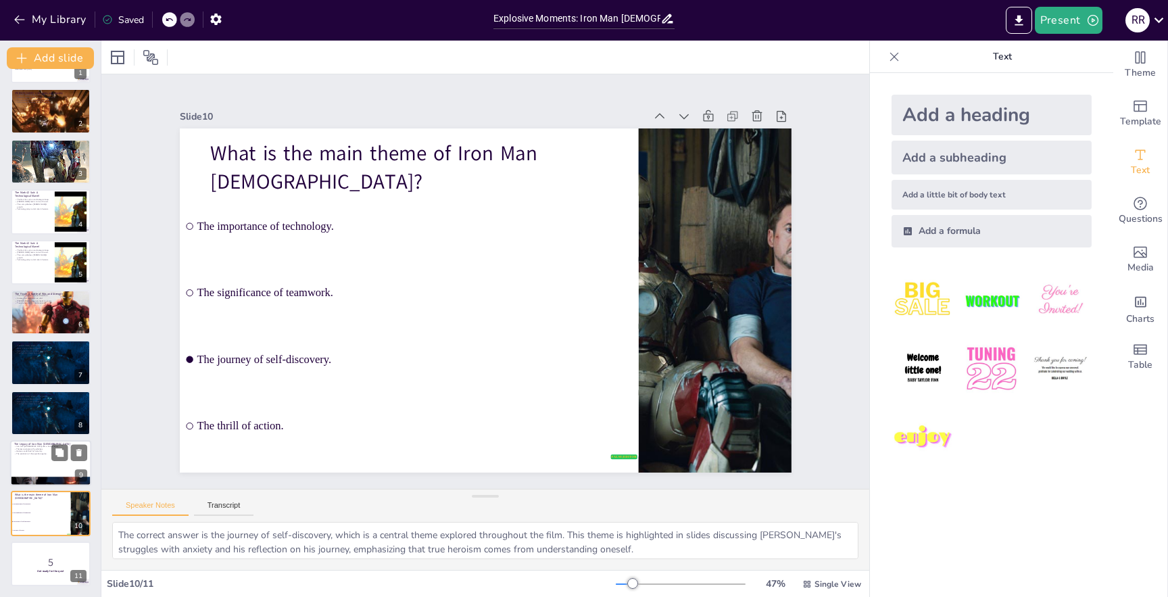
checkbox input "true"
click at [32, 468] on div at bounding box center [50, 463] width 81 height 46
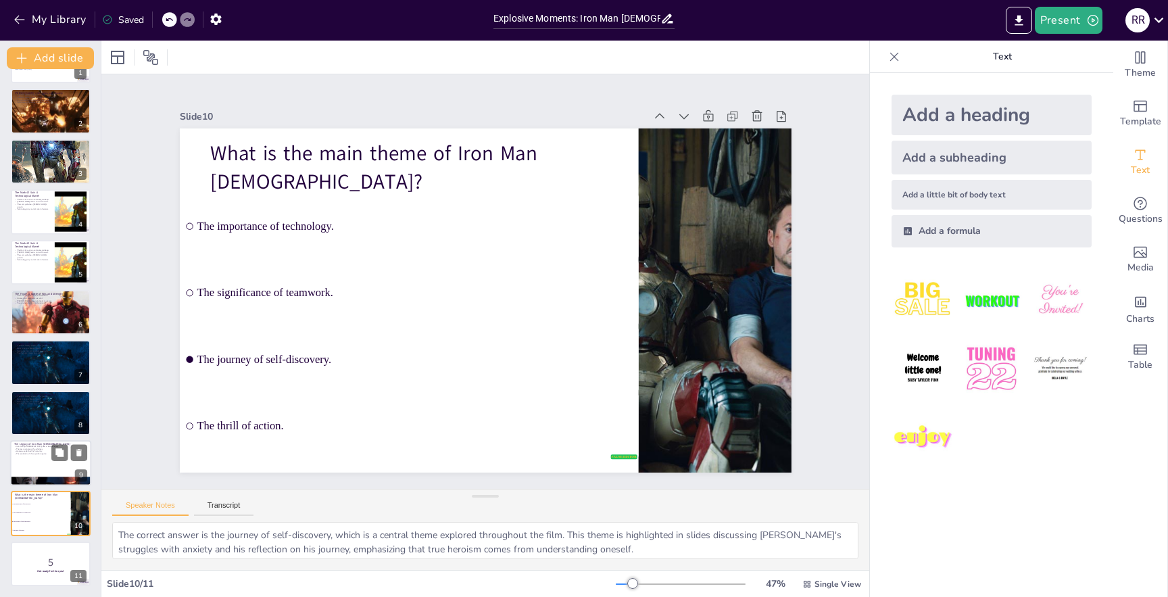
type textarea "The lasting legacy of Iron Man [DEMOGRAPHIC_DATA] highlights the significance o…"
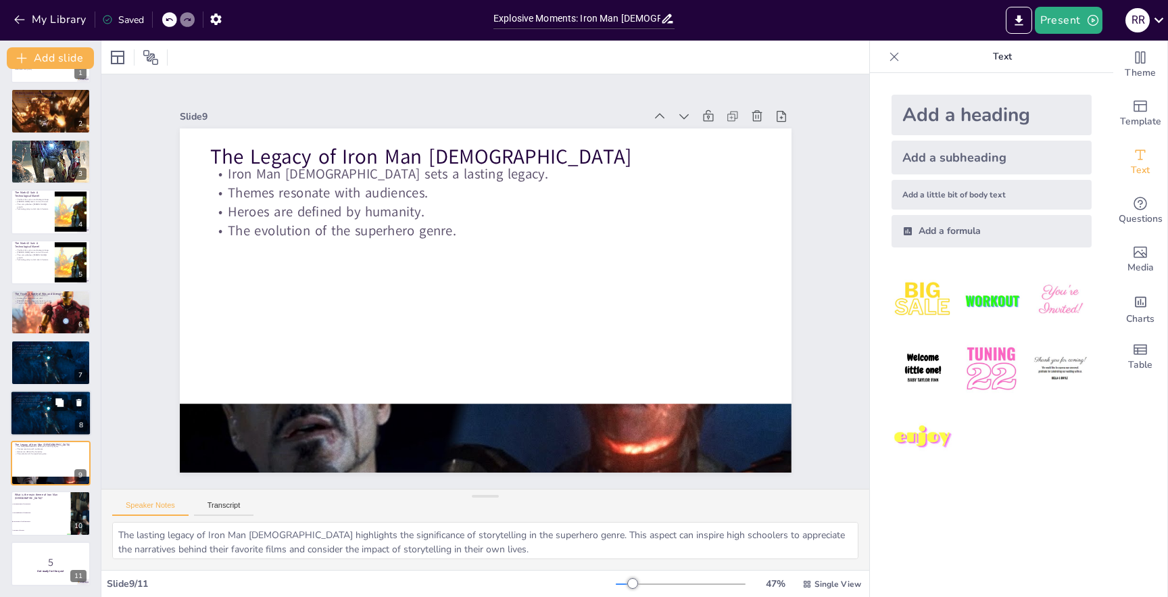
checkbox input "true"
click at [30, 411] on div at bounding box center [50, 413] width 81 height 46
type textarea "[PERSON_NAME]'s reflection on his journey highlights the importance of self-awa…"
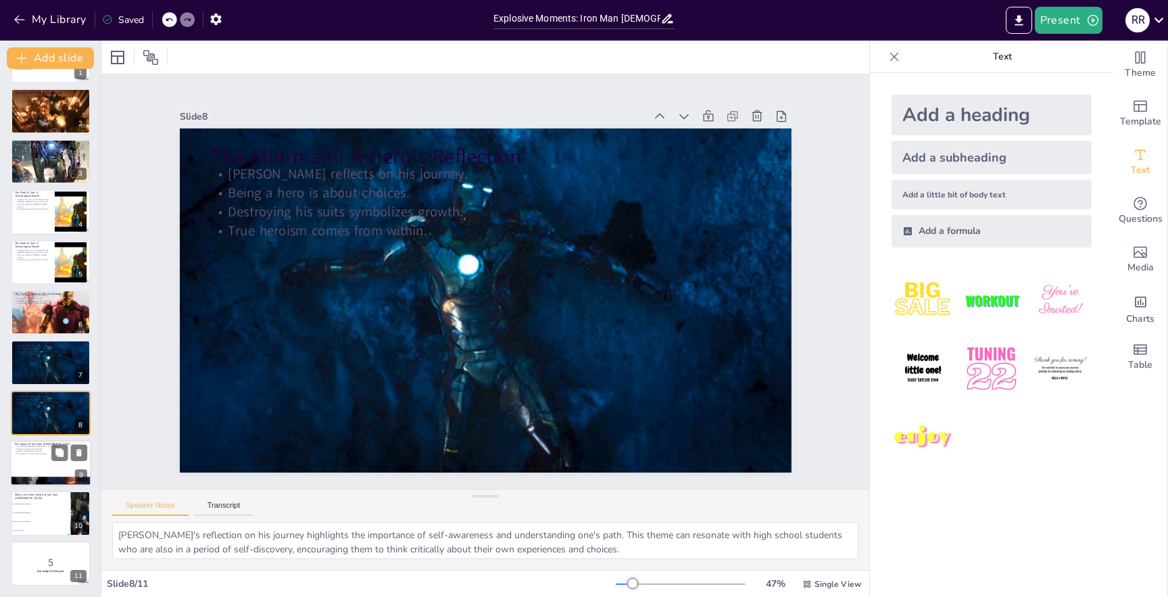
checkbox input "true"
click at [28, 453] on p "The evolution of the superhero genre." at bounding box center [50, 454] width 73 height 3
type textarea "The lasting legacy of Iron Man [DEMOGRAPHIC_DATA] highlights the significance o…"
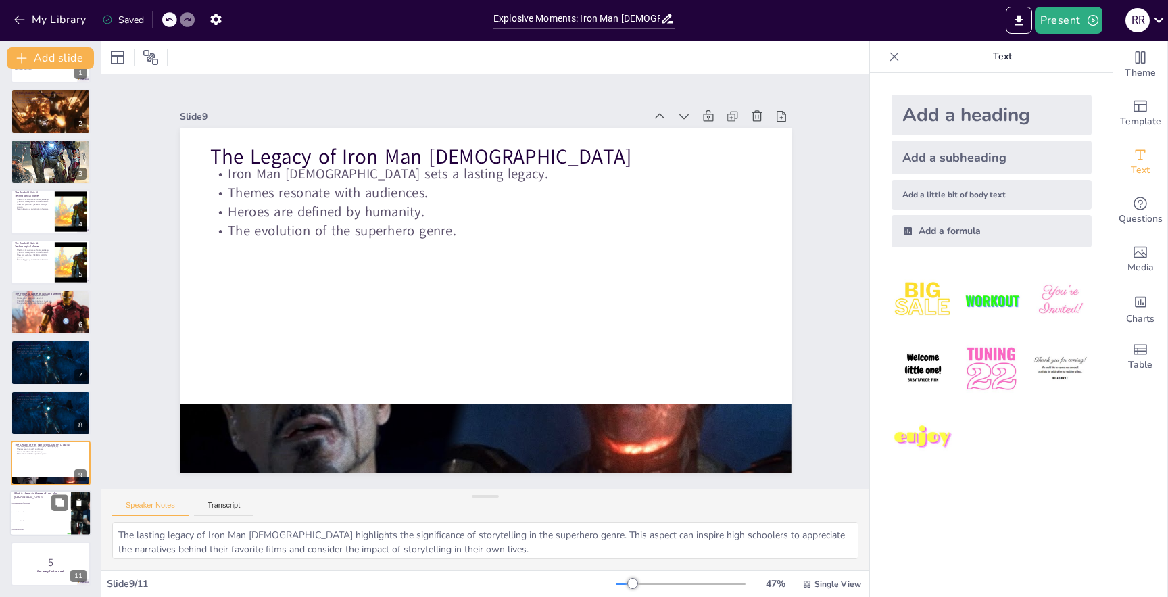
checkbox input "true"
click at [27, 499] on div at bounding box center [50, 514] width 81 height 46
type textarea "The correct answer is the journey of self-discovery, which is a central theme e…"
checkbox input "true"
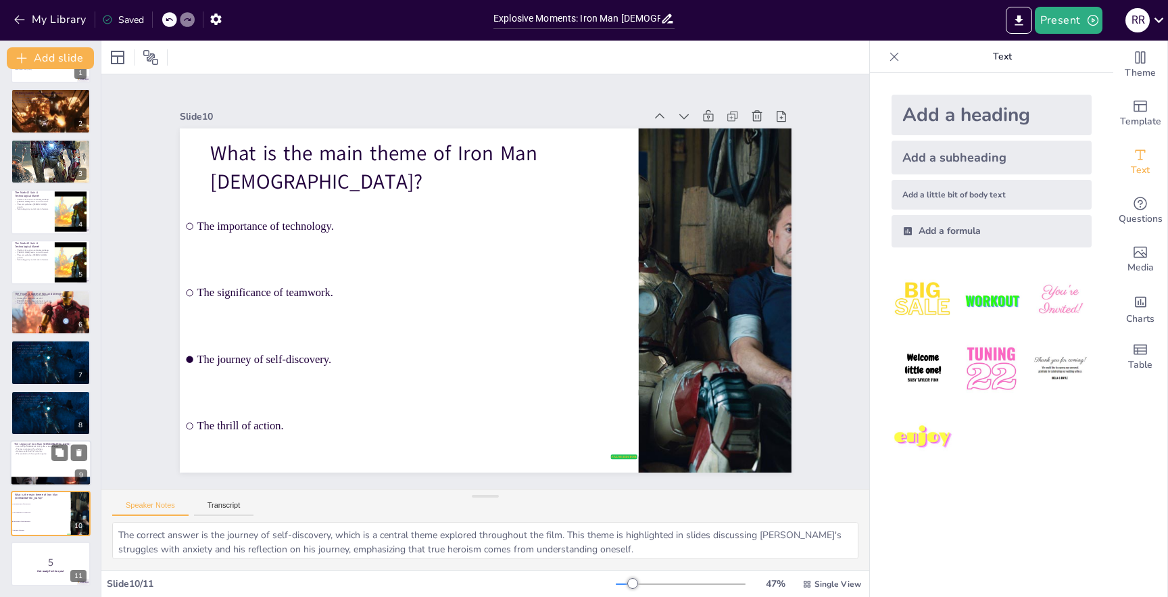
checkbox input "true"
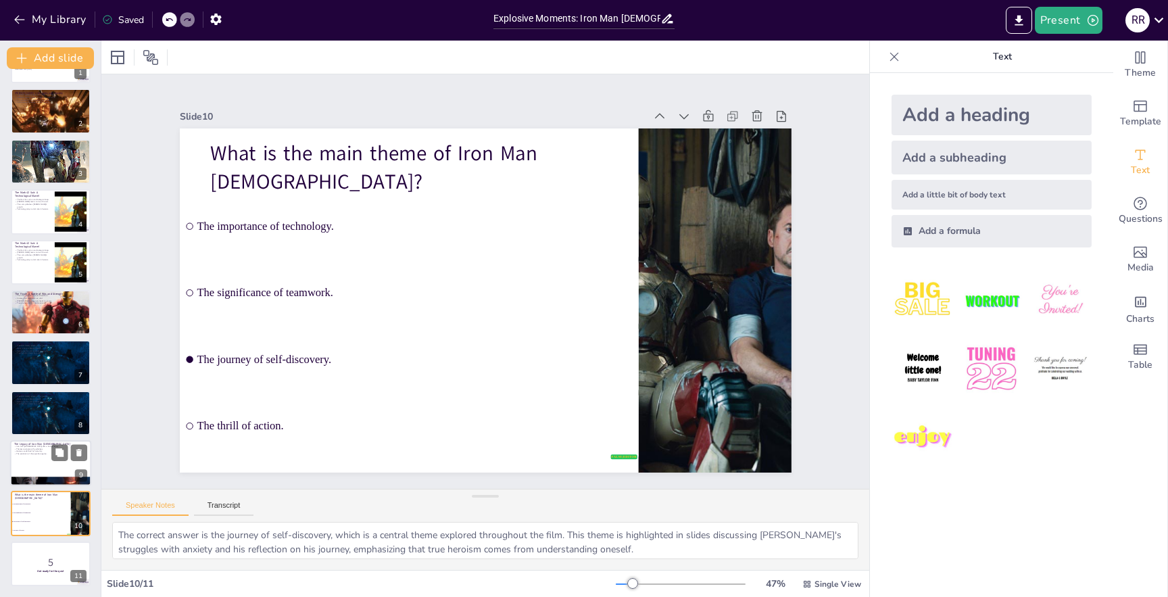
checkbox input "true"
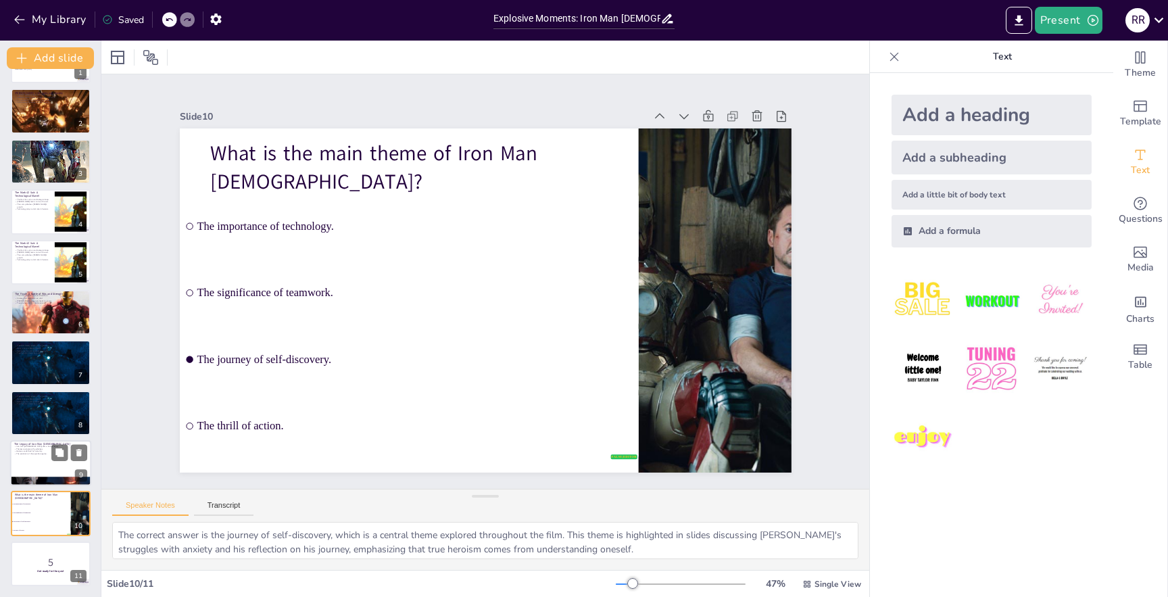
click at [30, 465] on div at bounding box center [50, 463] width 81 height 46
type textarea "The lasting legacy of Iron Man [DEMOGRAPHIC_DATA] highlights the significance o…"
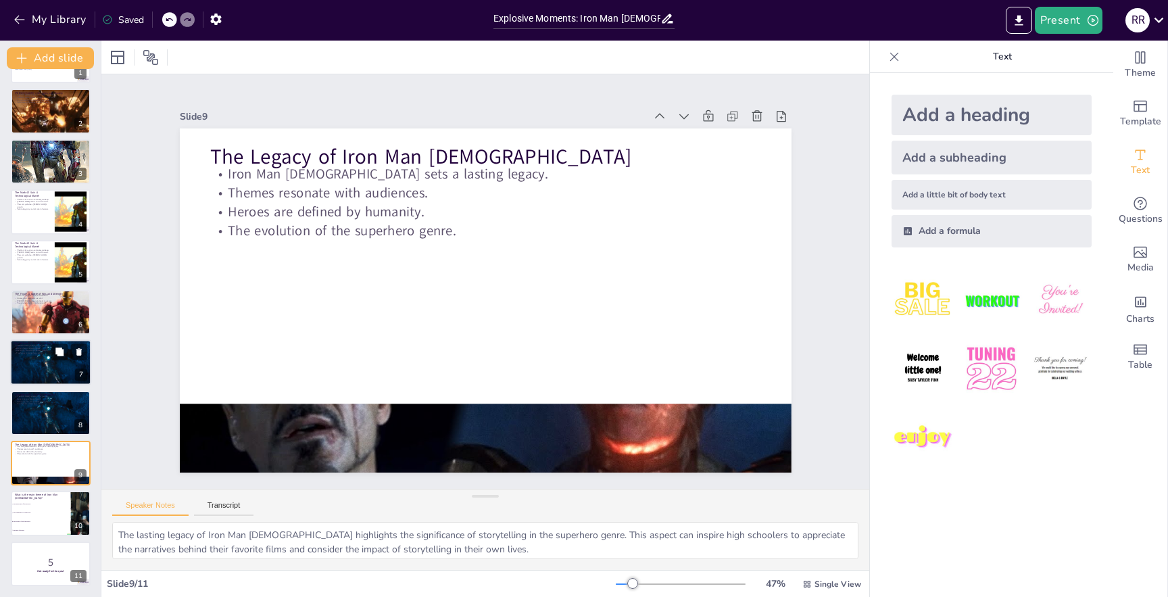
checkbox input "true"
click at [41, 378] on div at bounding box center [50, 363] width 81 height 46
type textarea "[PERSON_NAME]'s reflection on his journey highlights the importance of self-awa…"
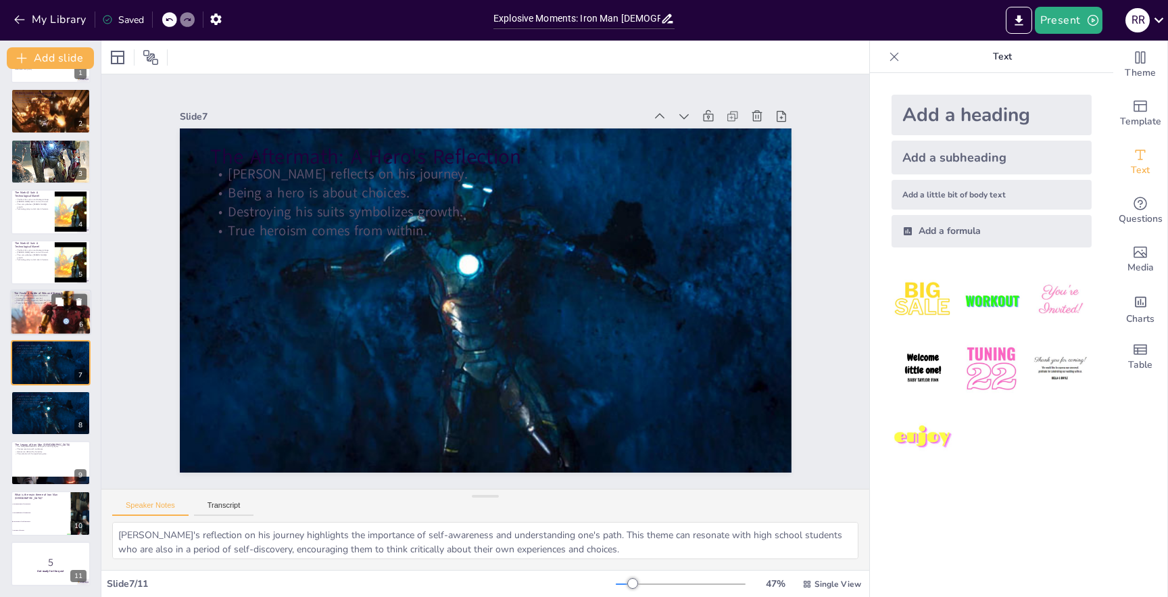
checkbox input "true"
click at [45, 299] on p "[PERSON_NAME]'s ingenuity leads to victory." at bounding box center [50, 300] width 73 height 3
type textarea "The thrilling climax of the film keeps viewers engaged and excited. This elemen…"
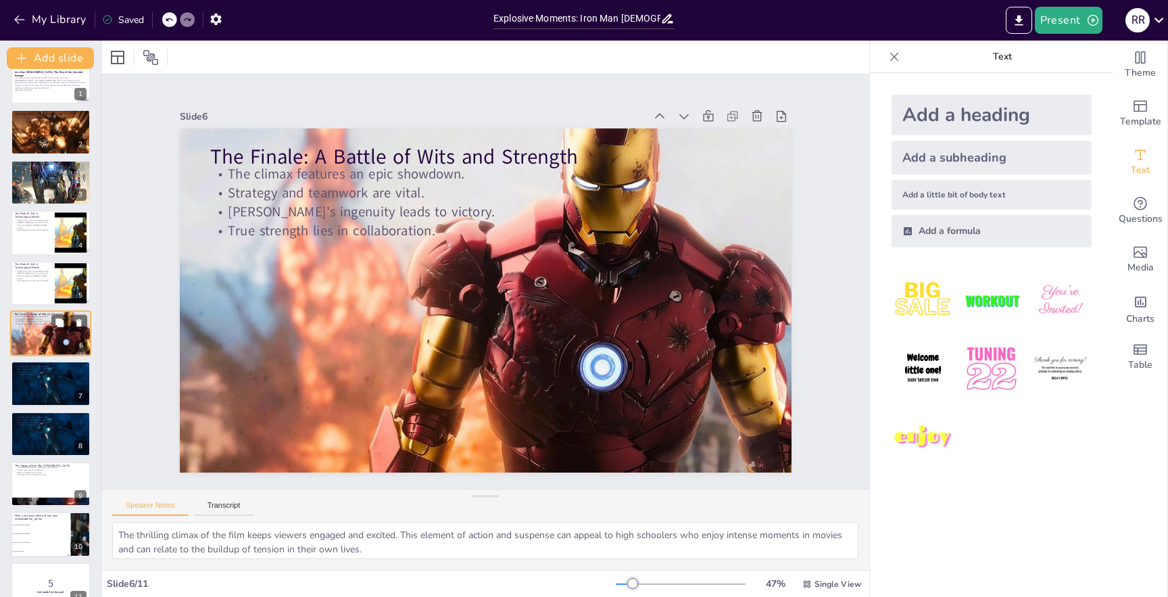
scroll to position [0, 0]
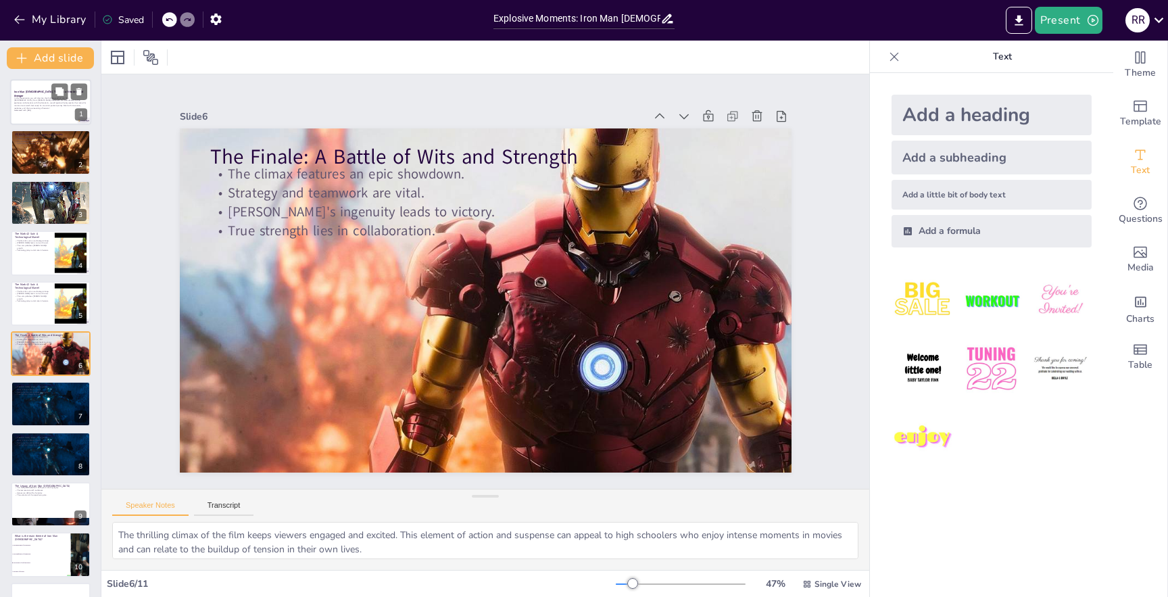
checkbox input "true"
click at [29, 115] on div at bounding box center [50, 102] width 81 height 46
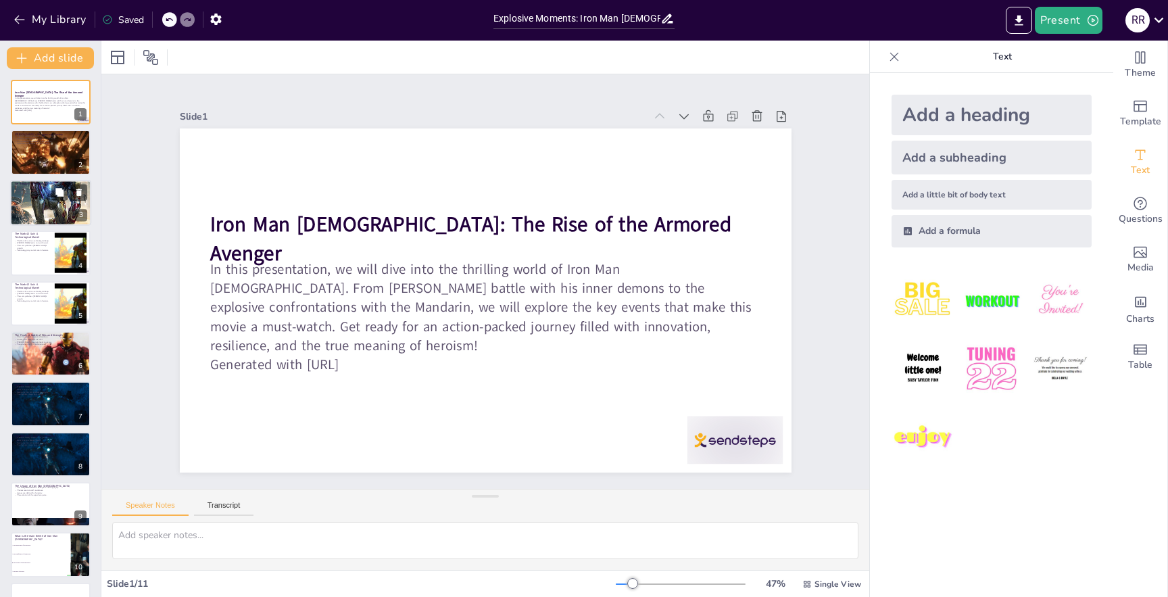
checkbox input "true"
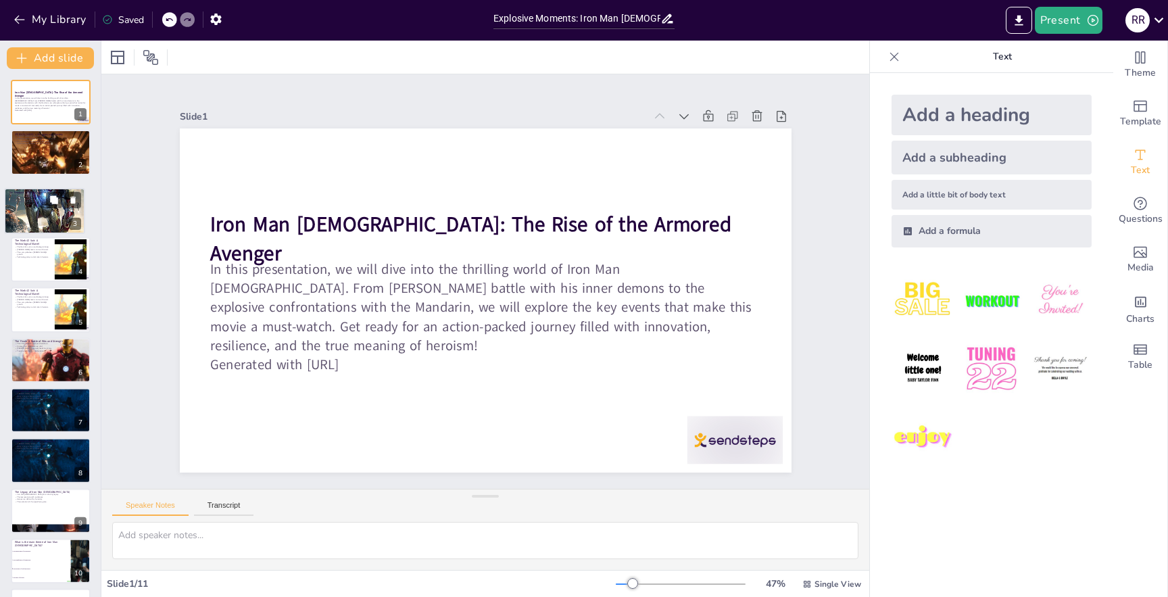
drag, startPoint x: 49, startPoint y: 197, endPoint x: 42, endPoint y: 205, distance: 11.0
click at [42, 205] on div at bounding box center [45, 210] width 80 height 118
type textarea "The introduction of the Mandarin as a villain adds a thrilling element to the s…"
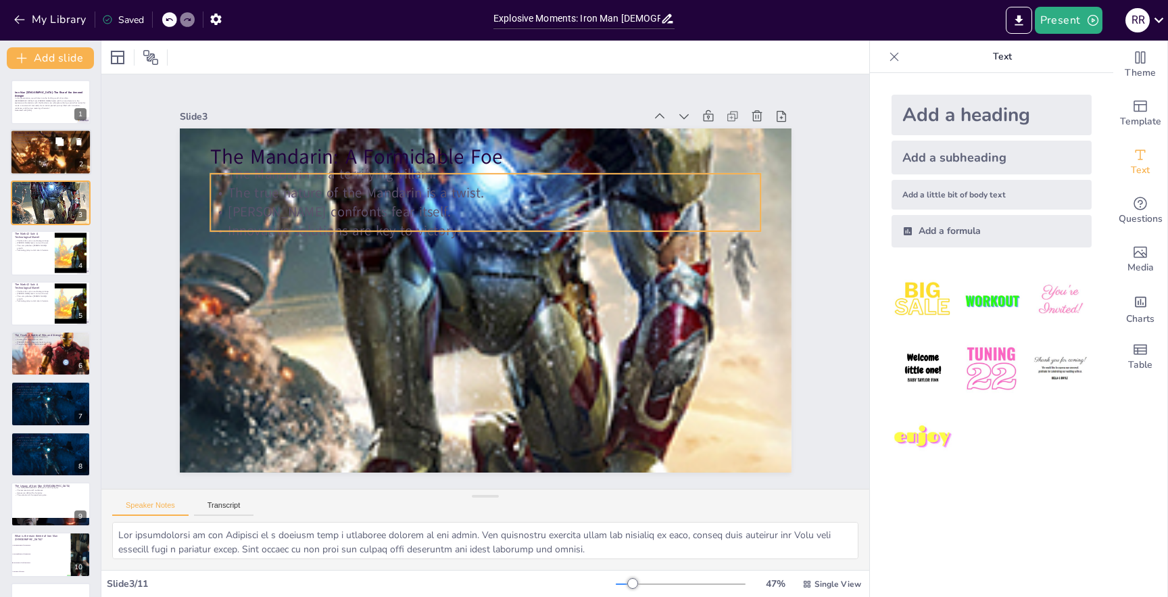
checkbox input "true"
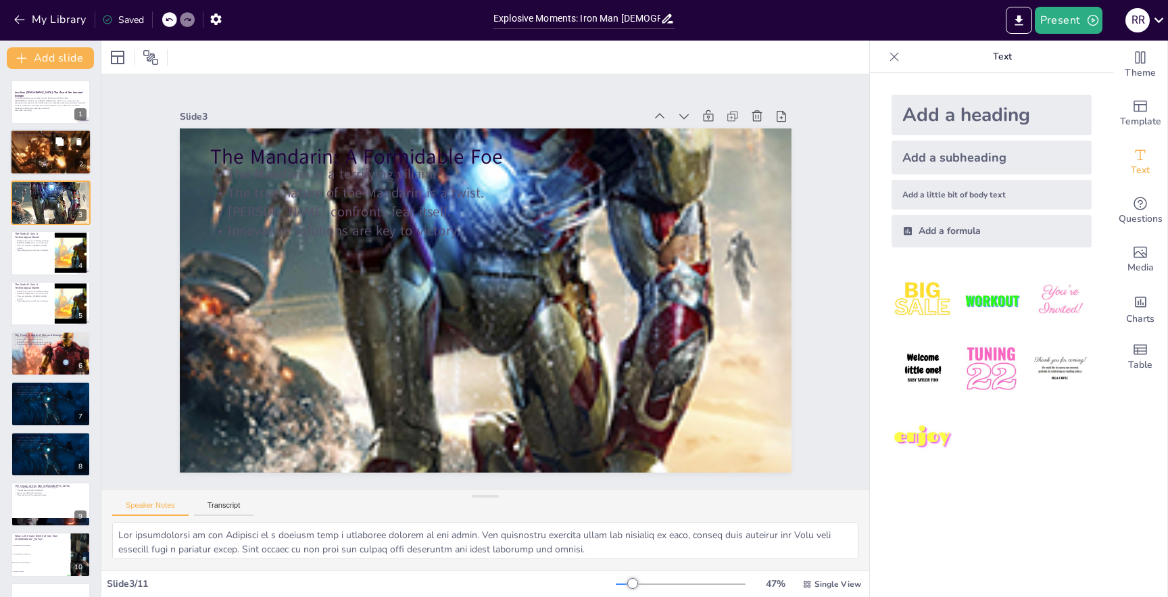
click at [36, 163] on div at bounding box center [51, 153] width 82 height 46
type textarea "[PERSON_NAME]'s struggles with anxiety and PTSD highlight the importance of men…"
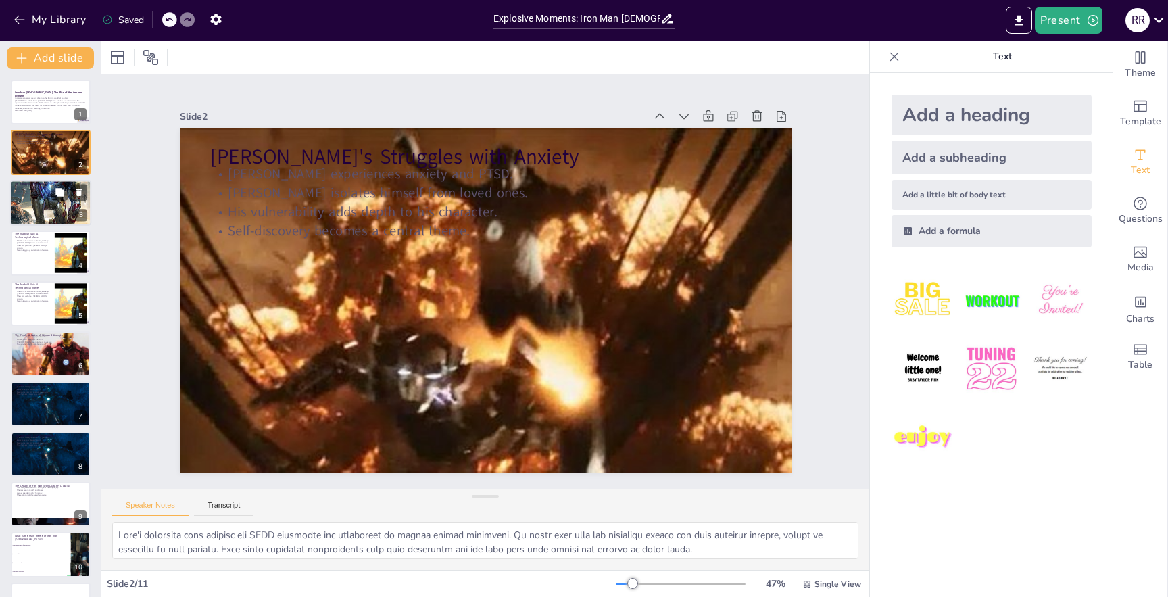
checkbox input "true"
click at [32, 192] on p "Innovative solutions are key to victory." at bounding box center [50, 193] width 73 height 3
type textarea "The introduction of the Mandarin as a villain adds a thrilling element to the s…"
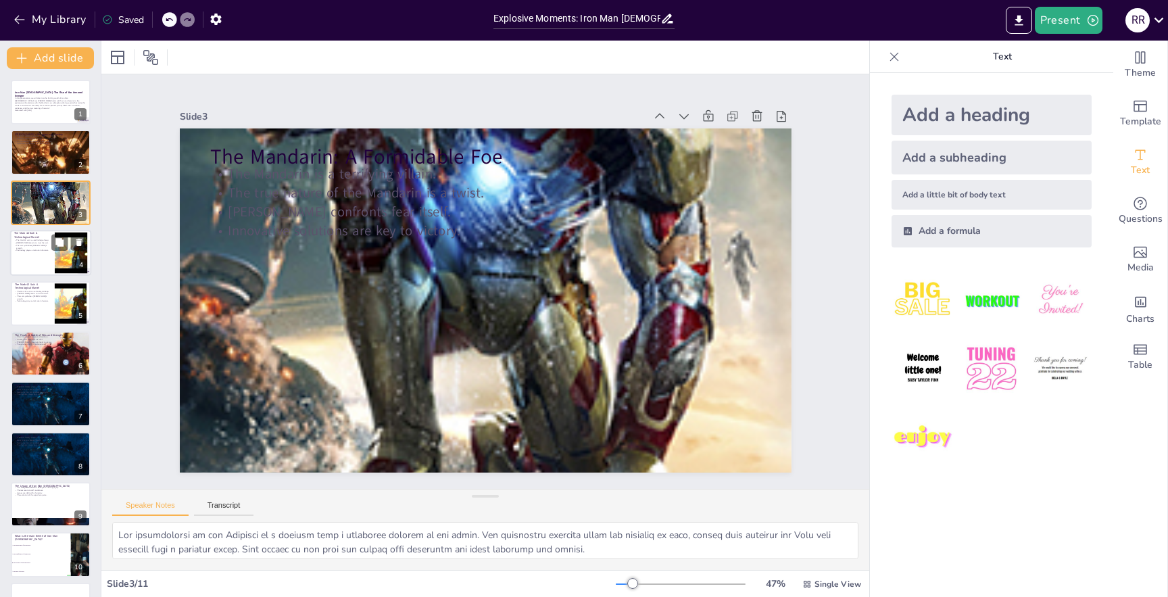
checkbox input "true"
click at [31, 237] on p "The Mark 42 Suit: A Technological Marvel" at bounding box center [32, 235] width 36 height 7
type textarea "The introduction of the Mark 42 suit highlights the advancements in technology …"
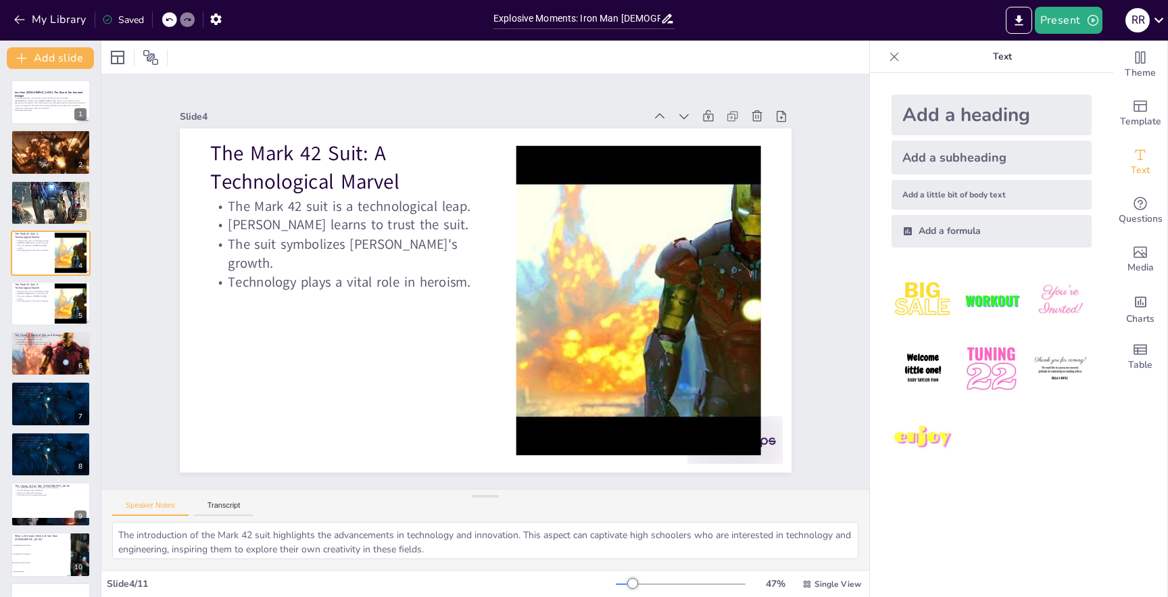
checkbox input "true"
click at [17, 20] on icon "button" at bounding box center [20, 20] width 14 height 14
